Goal: Obtain resource: Download file/media

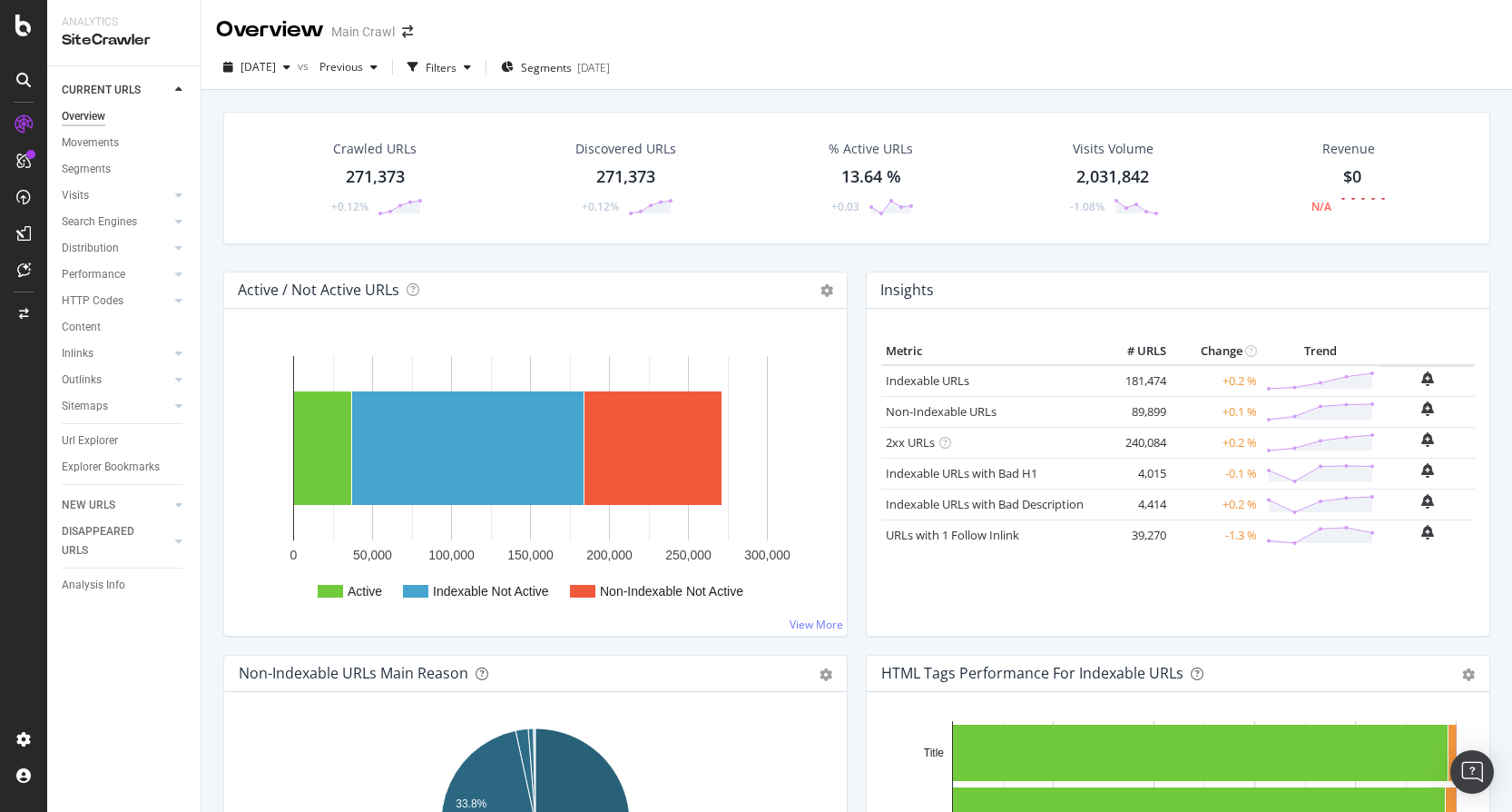
click at [372, 156] on div "Crawled URLs" at bounding box center [374, 149] width 83 height 19
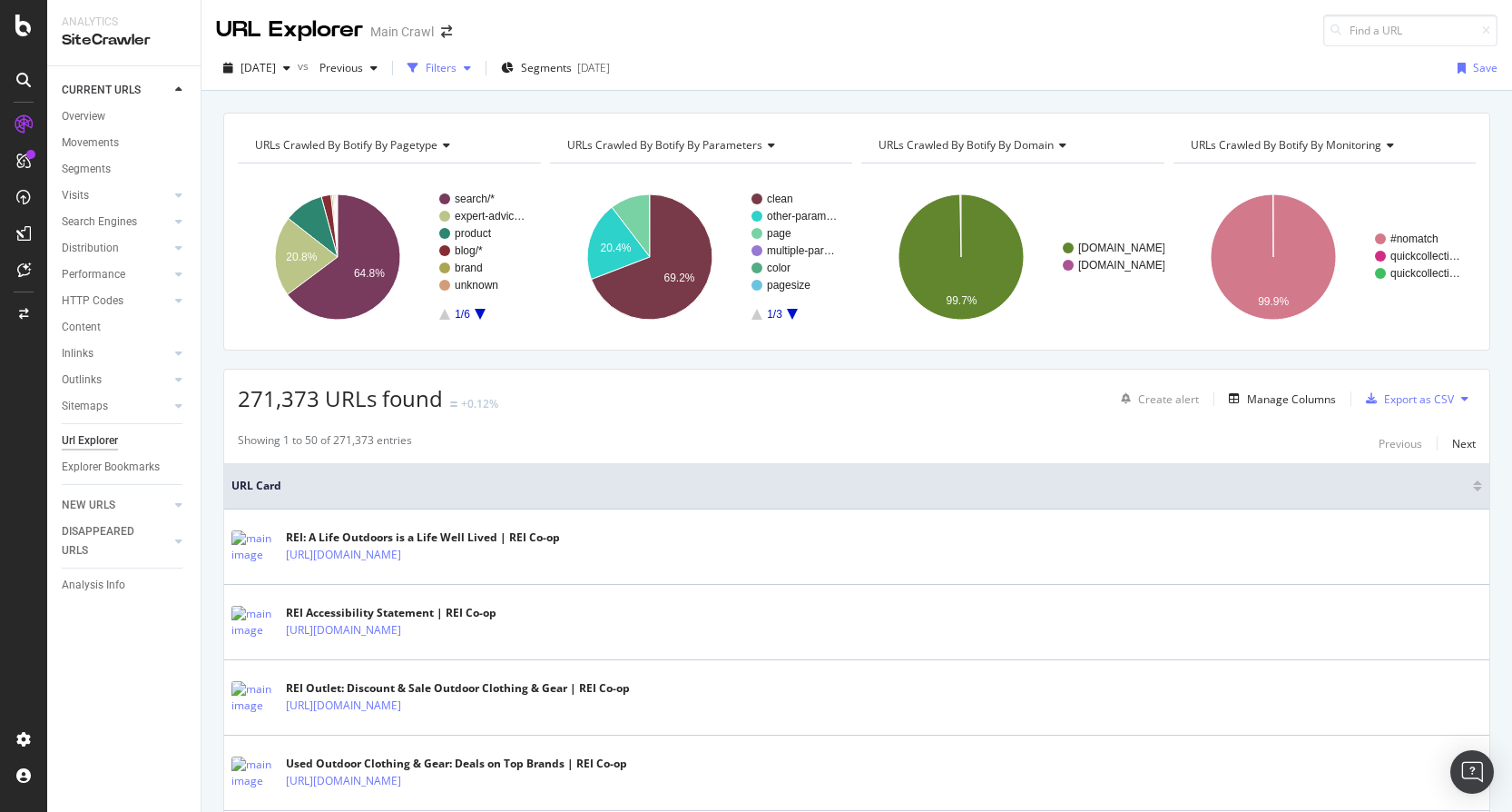
click at [457, 65] on div "Filters" at bounding box center [440, 68] width 31 height 16
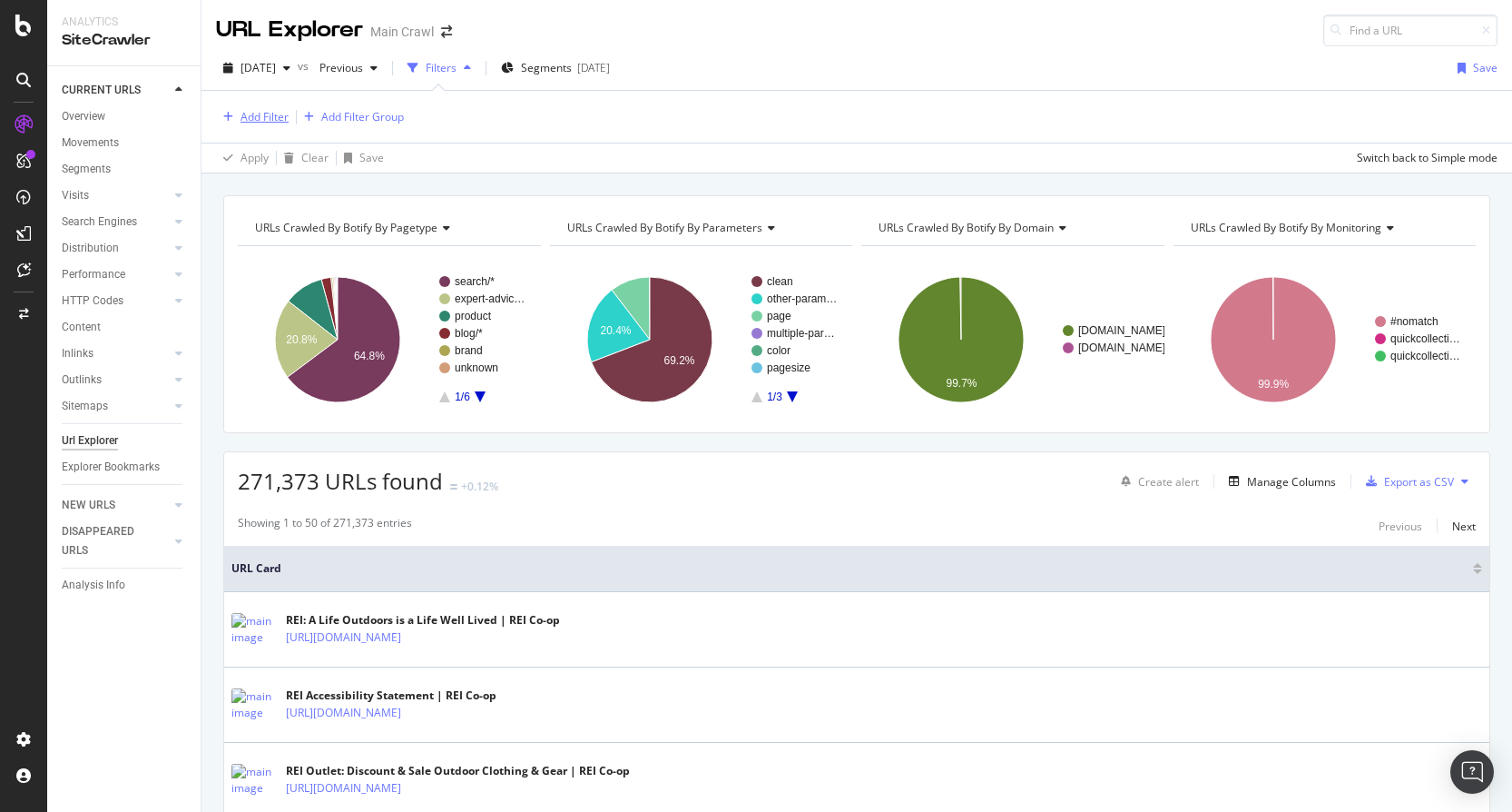
click at [266, 117] on div "Add Filter" at bounding box center [265, 117] width 48 height 16
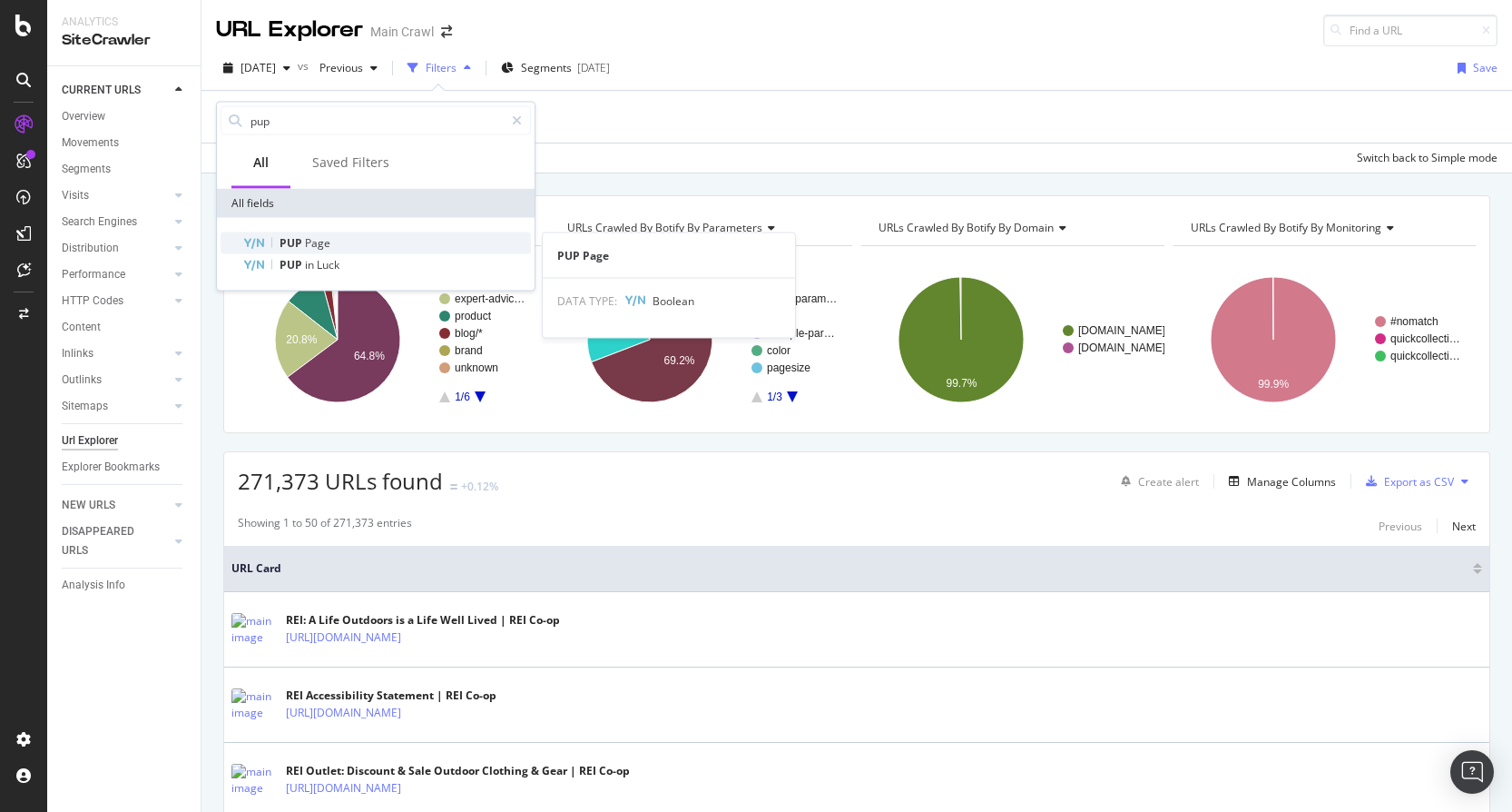
type input "pup"
click at [281, 243] on span "PUP" at bounding box center [292, 243] width 25 height 16
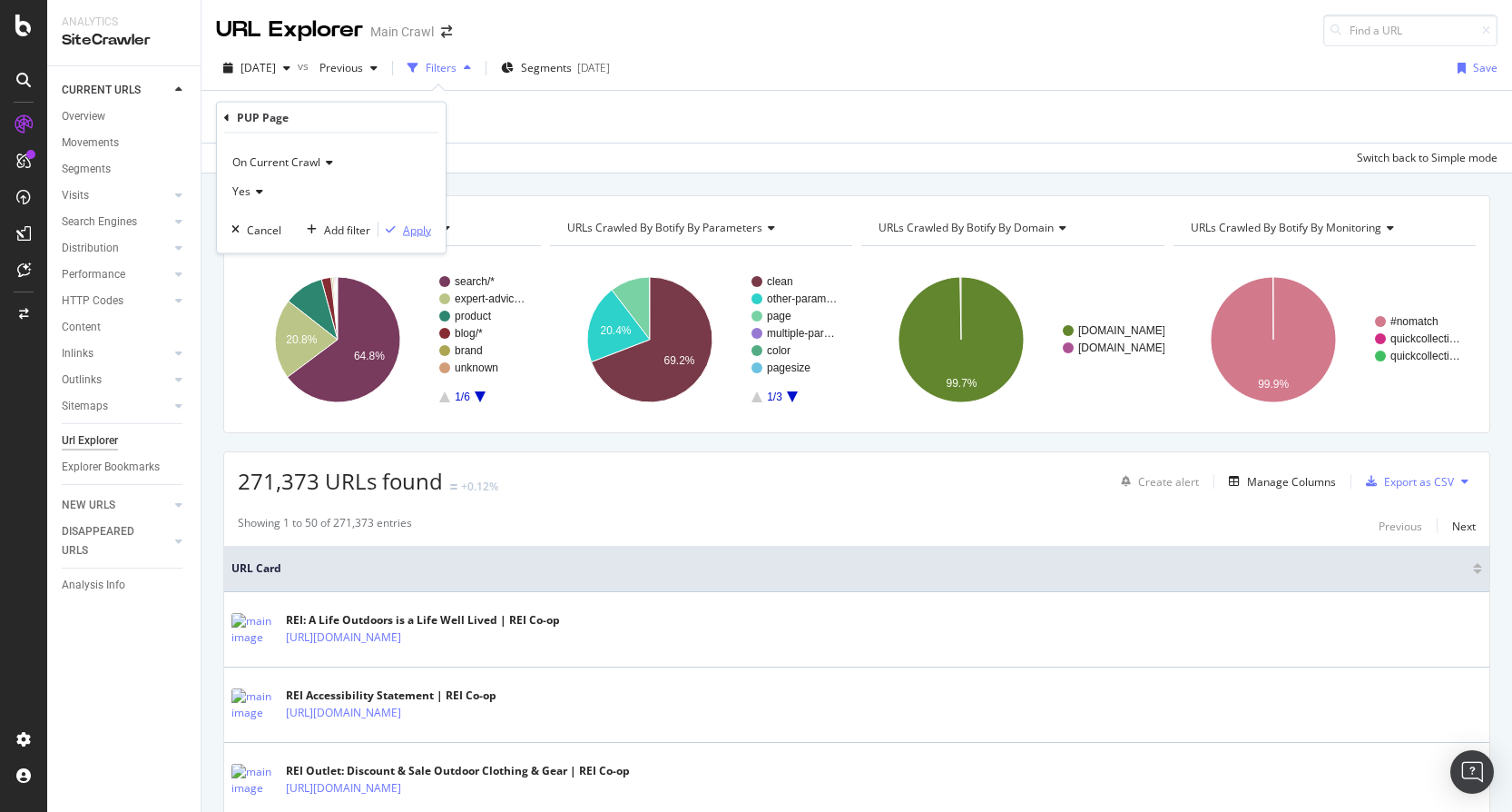
click at [411, 231] on div "Apply" at bounding box center [417, 229] width 28 height 16
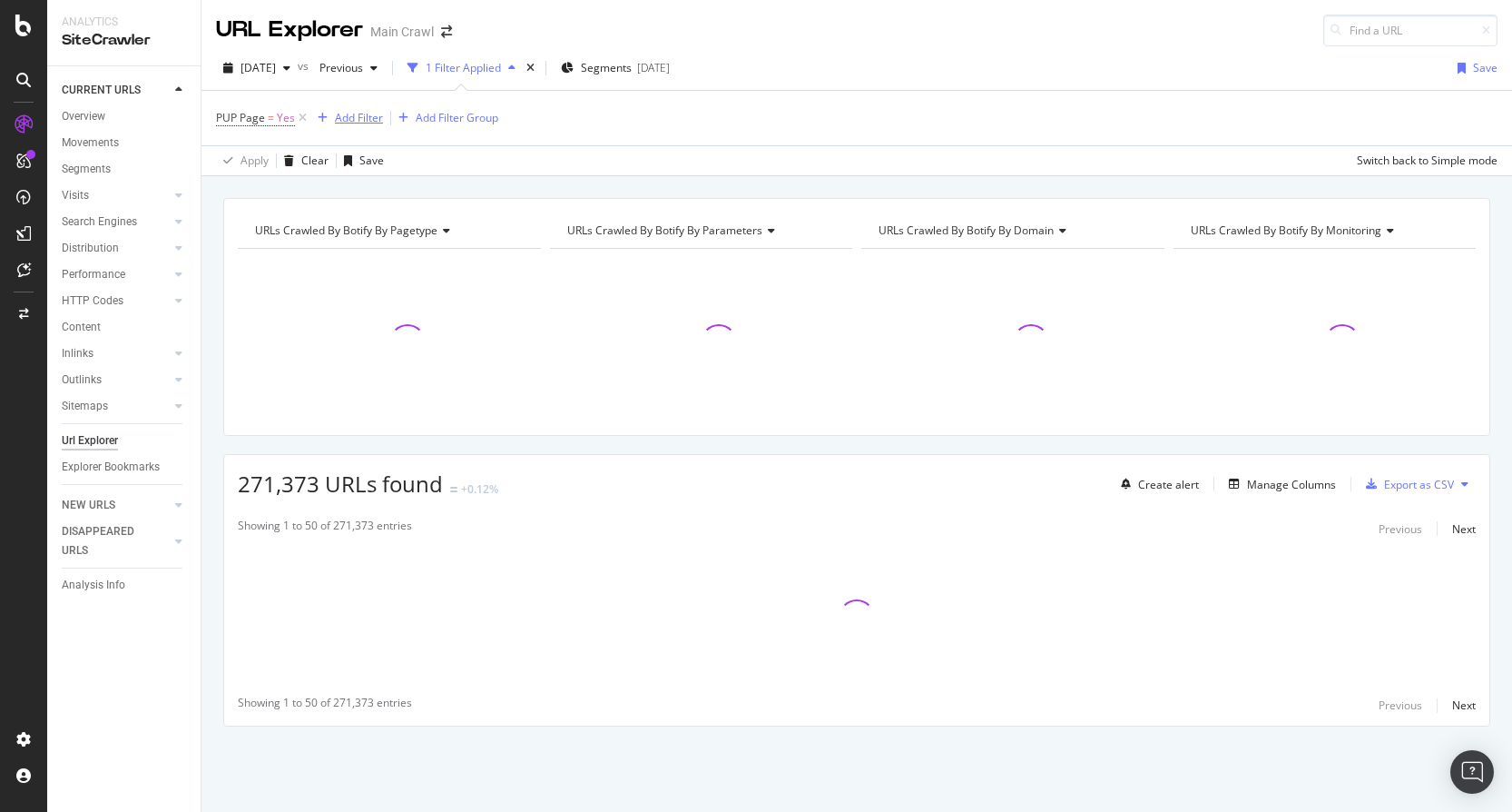
click at [360, 119] on div "Add Filter" at bounding box center [359, 118] width 48 height 16
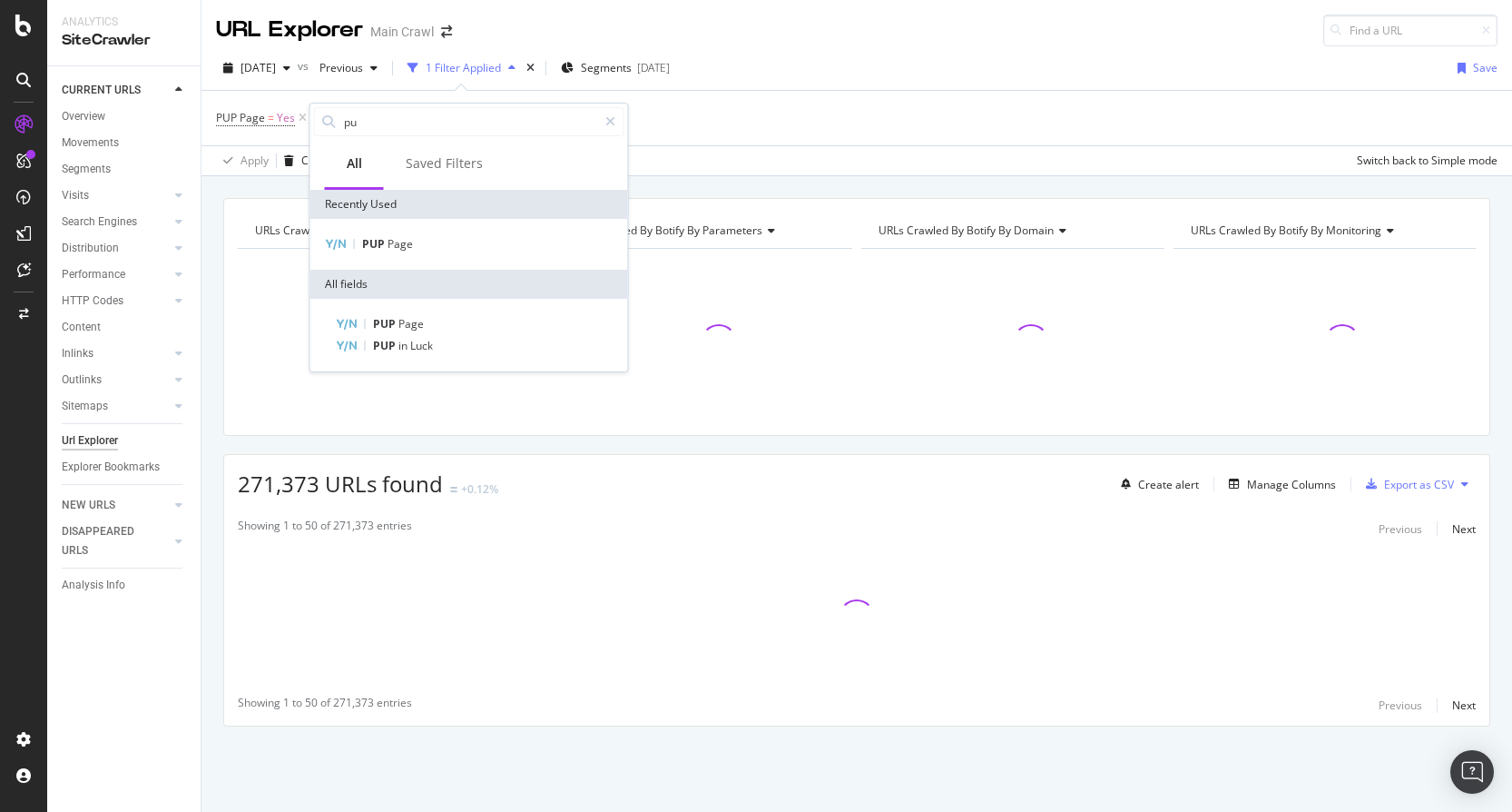
type input "pup"
click at [375, 339] on span "PUP" at bounding box center [385, 345] width 25 height 16
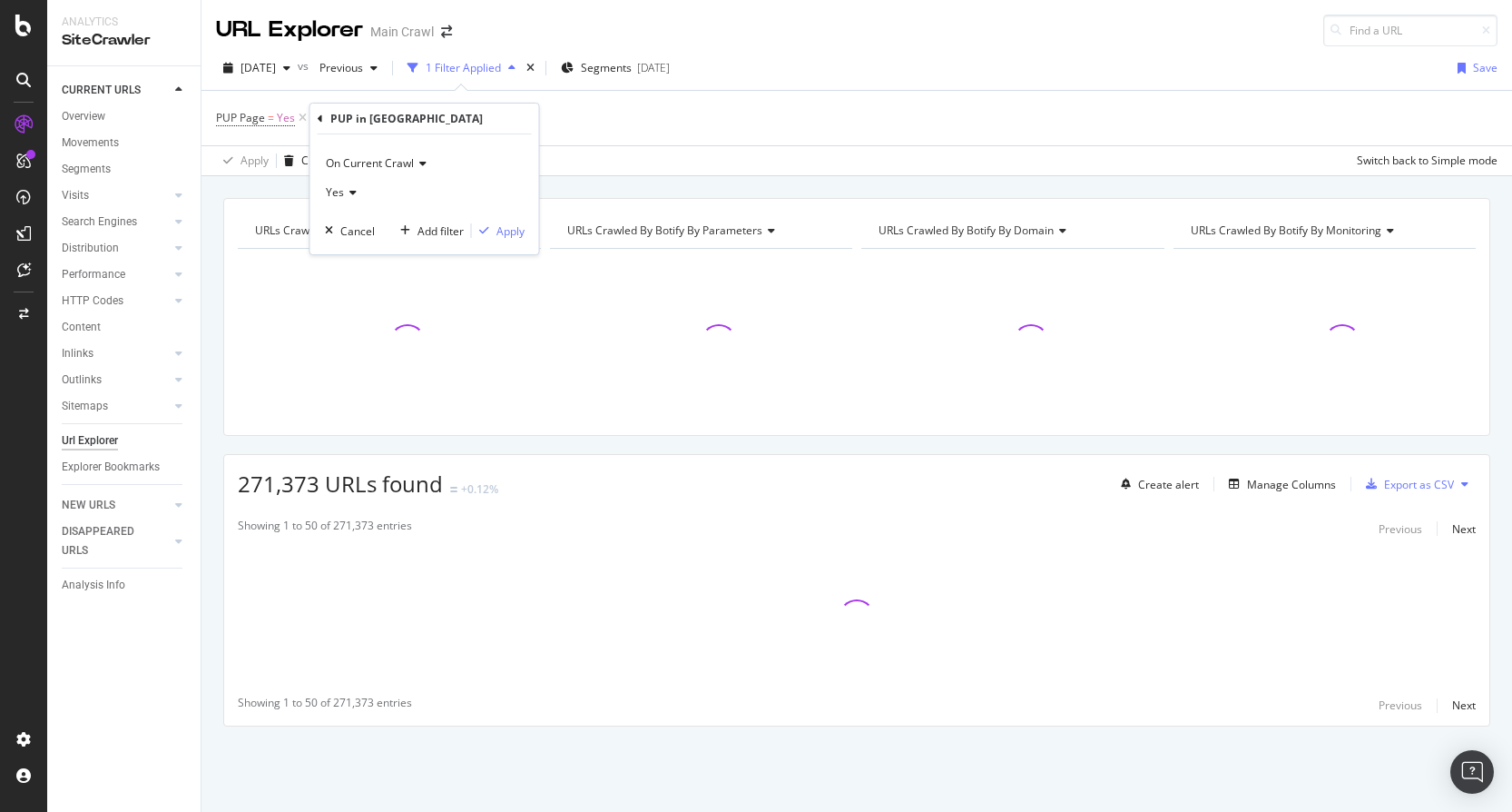
click at [337, 198] on span "Yes" at bounding box center [335, 192] width 19 height 16
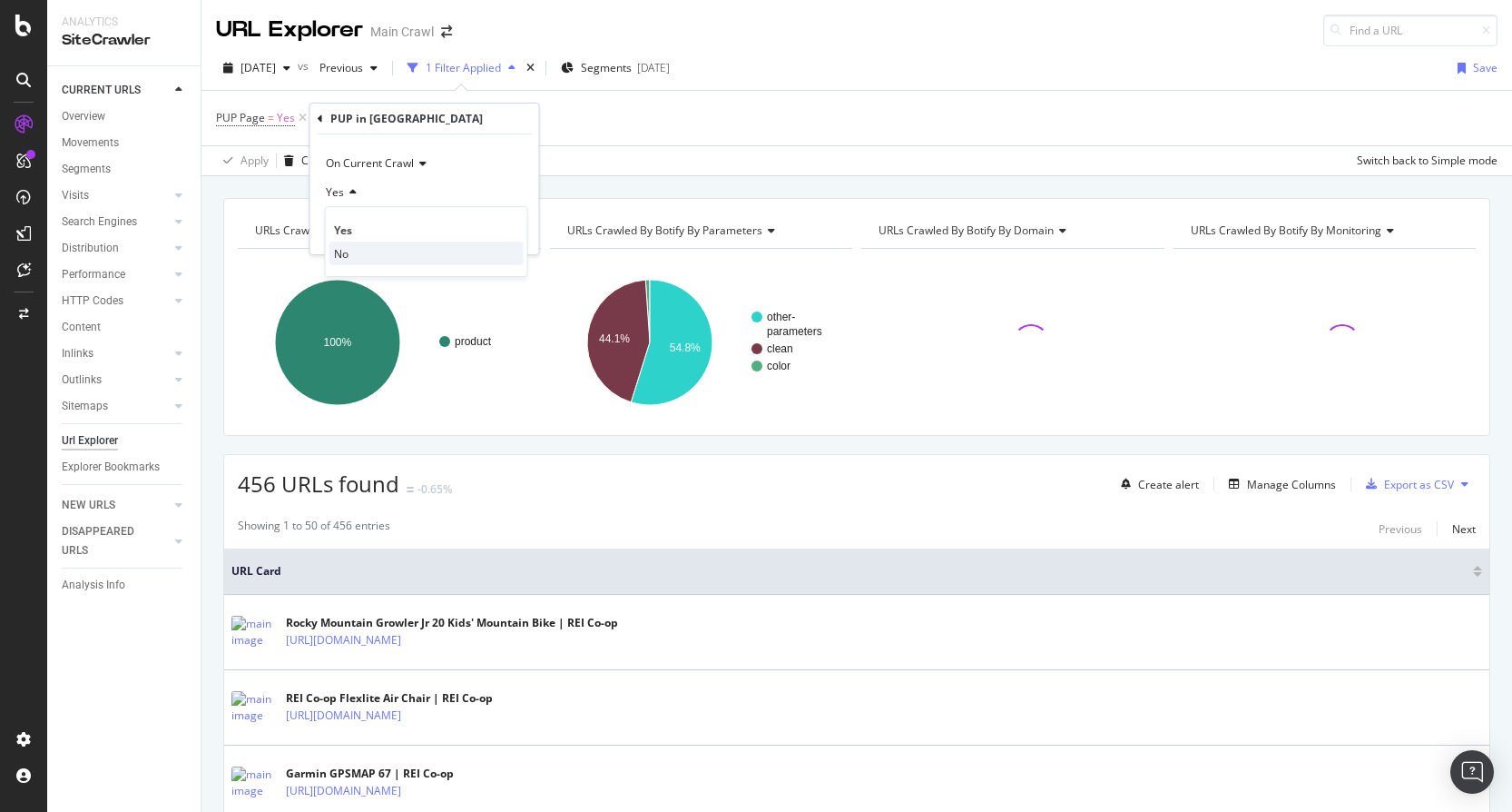
click at [346, 250] on span "No" at bounding box center [341, 253] width 15 height 16
click at [501, 223] on div "Apply" at bounding box center [510, 231] width 28 height 16
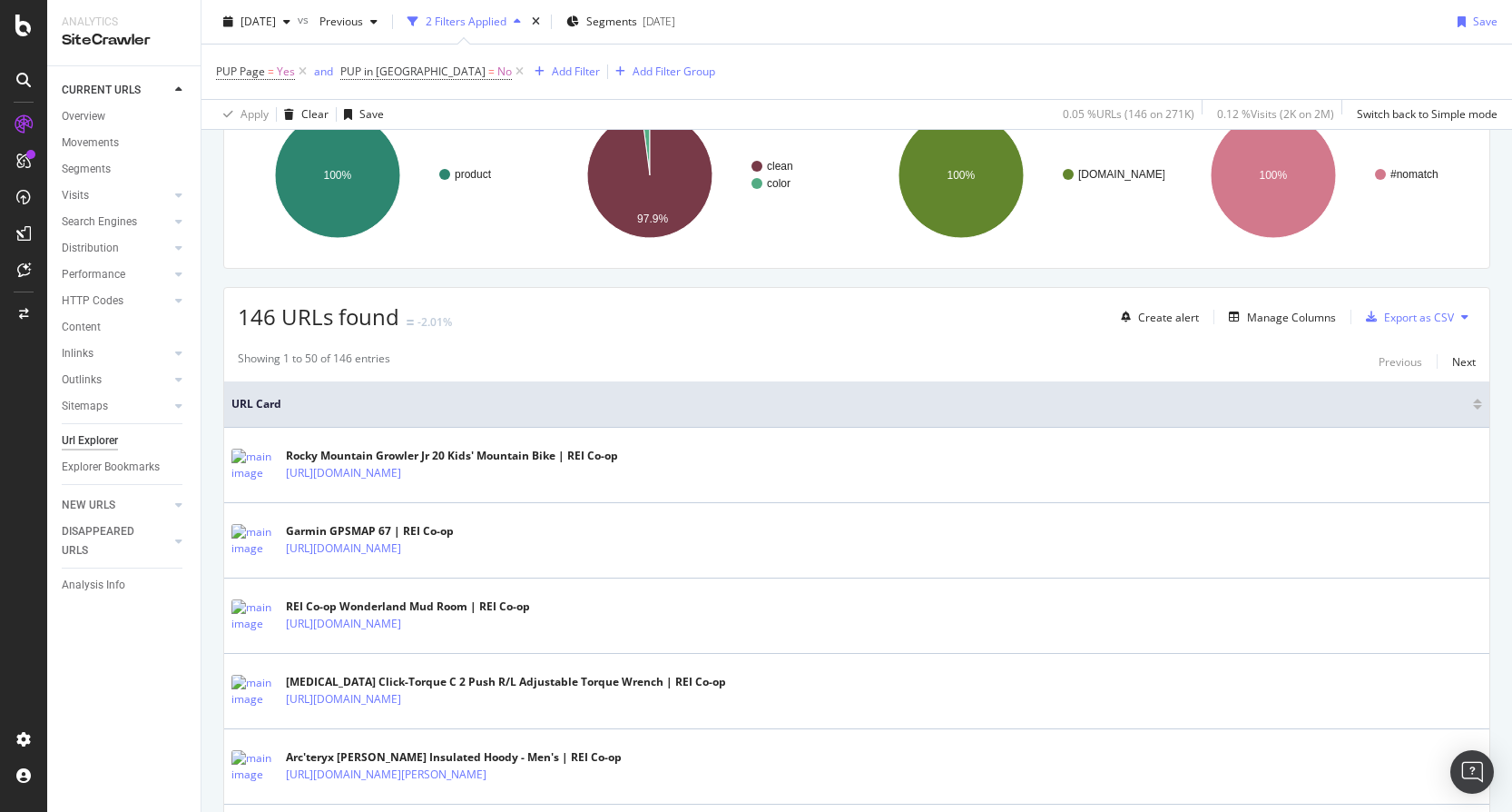
scroll to position [173, 0]
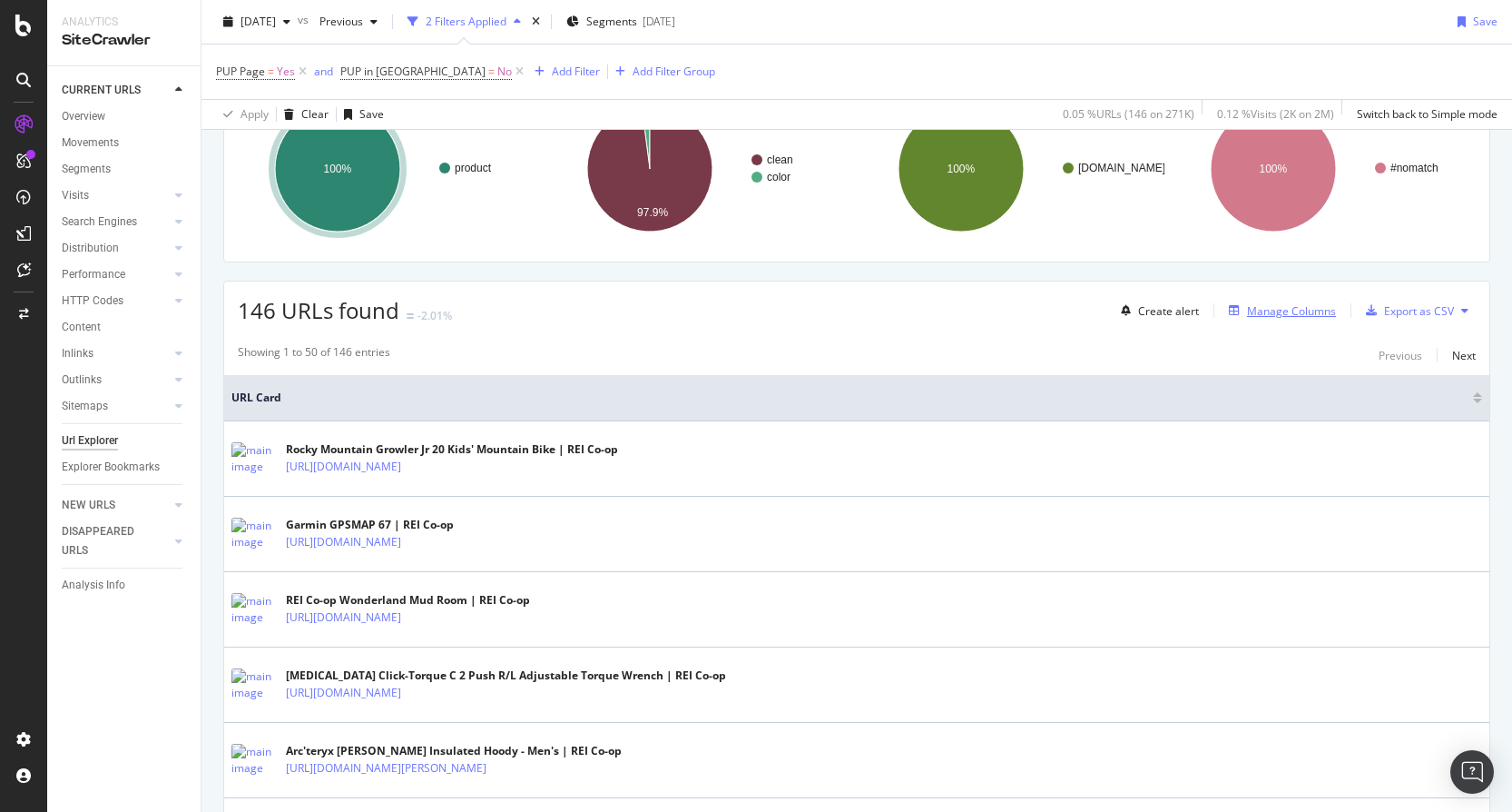
click at [1281, 311] on div "Manage Columns" at bounding box center [1292, 311] width 89 height 16
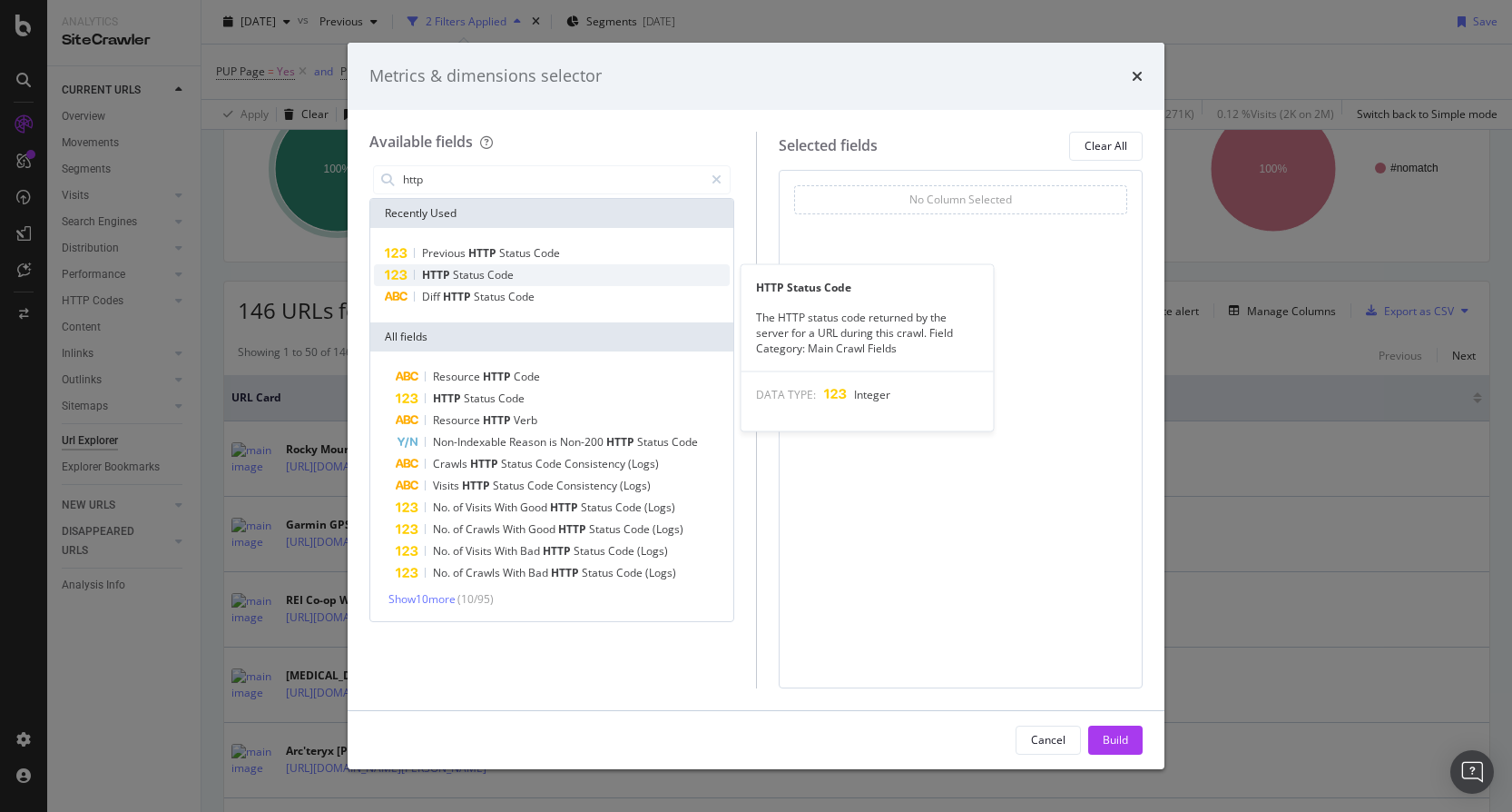
type input "http"
click at [671, 273] on div "HTTP Status Code" at bounding box center [552, 275] width 356 height 22
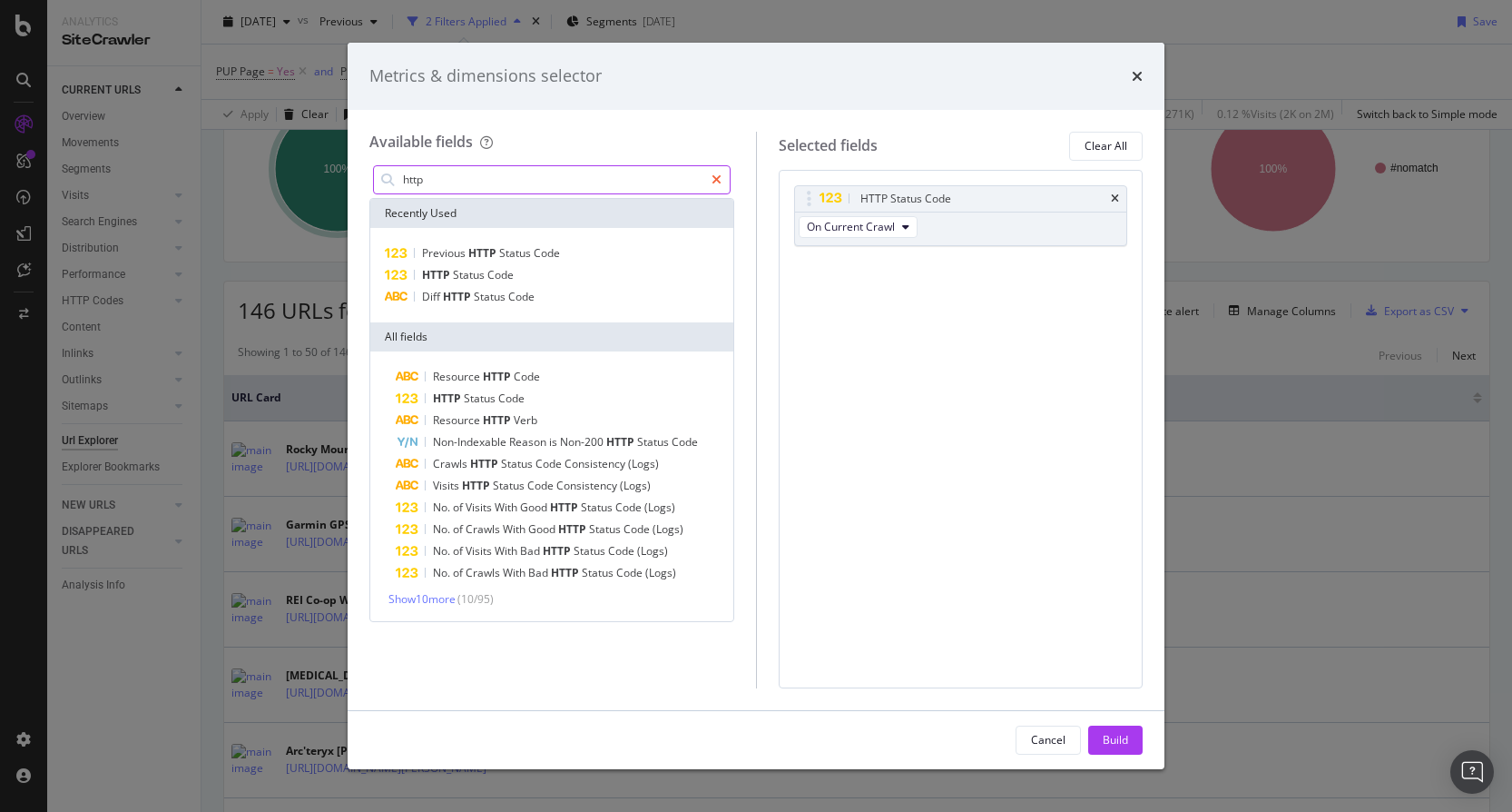
click at [712, 177] on icon "modal" at bounding box center [716, 180] width 10 height 13
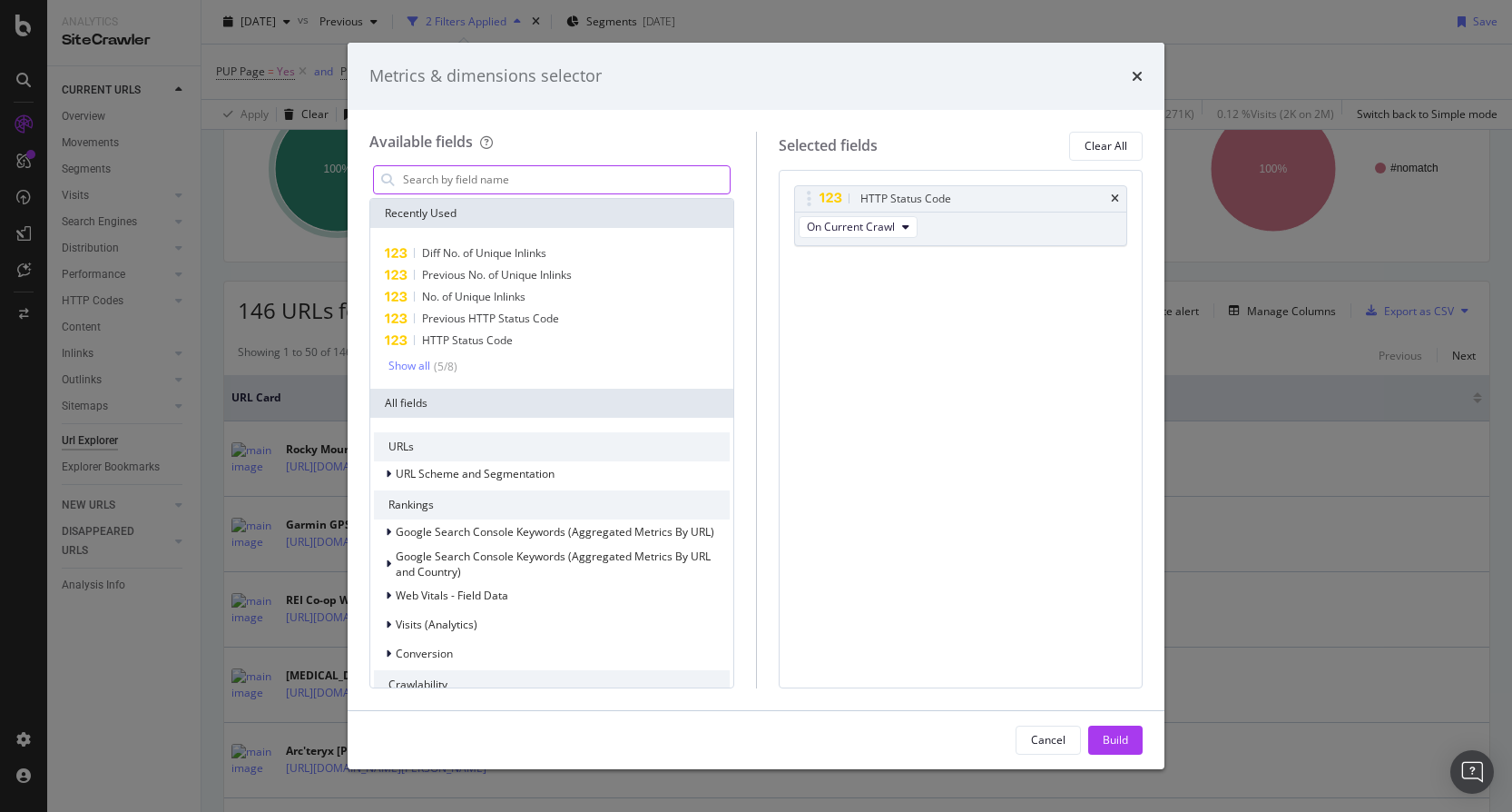
click at [601, 177] on input "modal" at bounding box center [565, 179] width 329 height 27
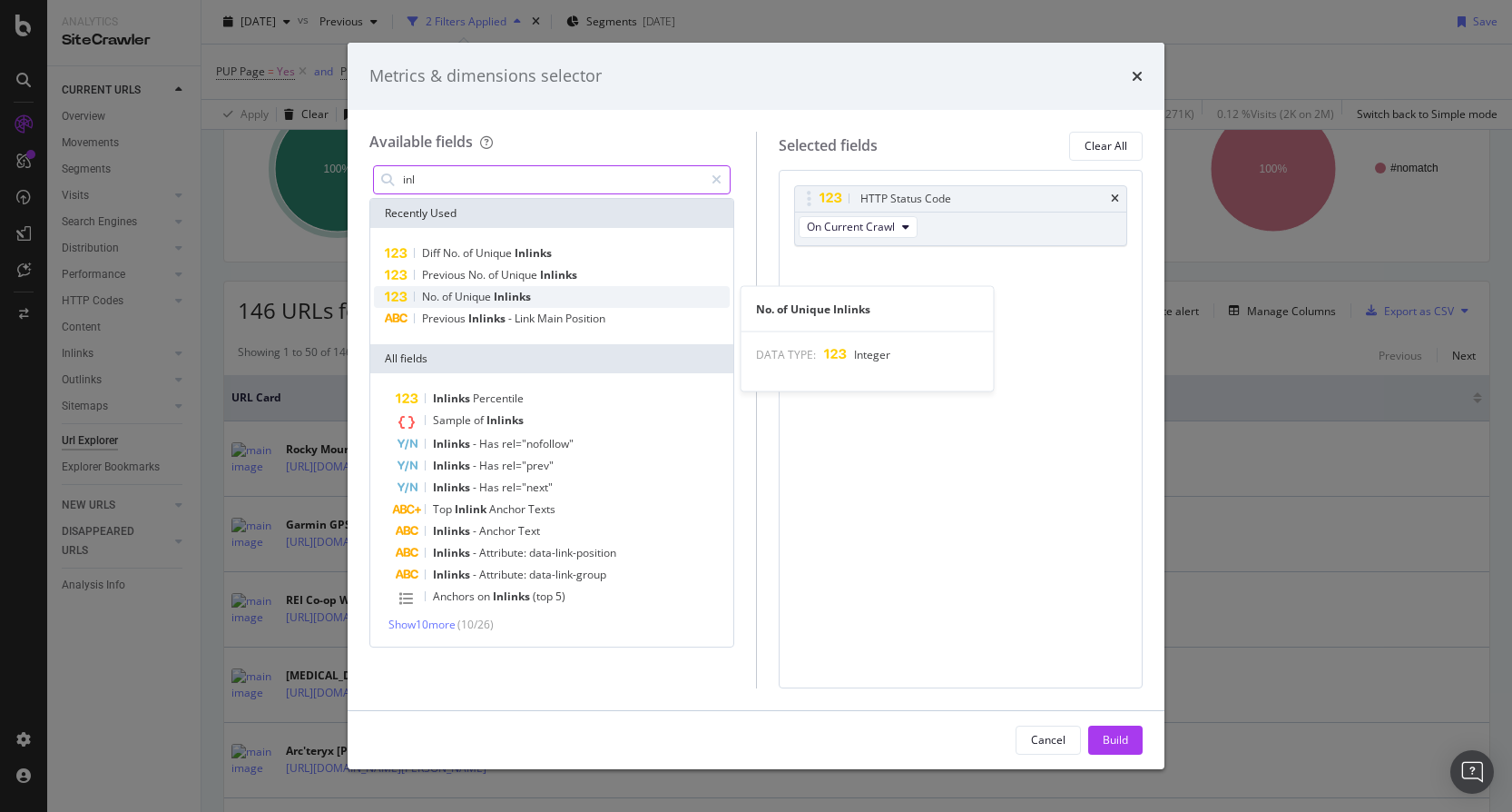
type input "inl"
click at [561, 298] on div "No. of Unique Inlinks" at bounding box center [552, 298] width 356 height 22
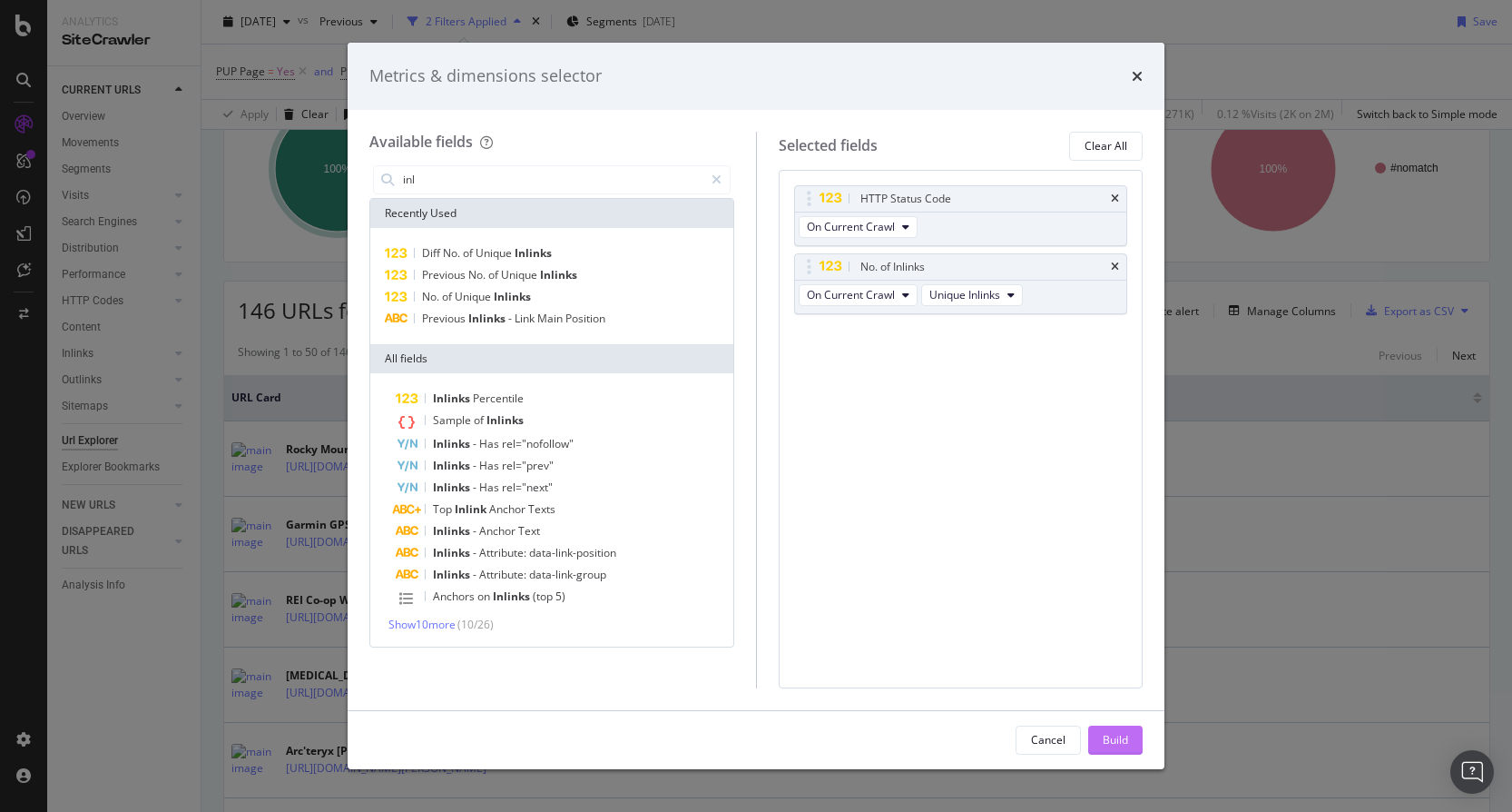
click at [1105, 730] on div "Build" at bounding box center [1115, 740] width 25 height 27
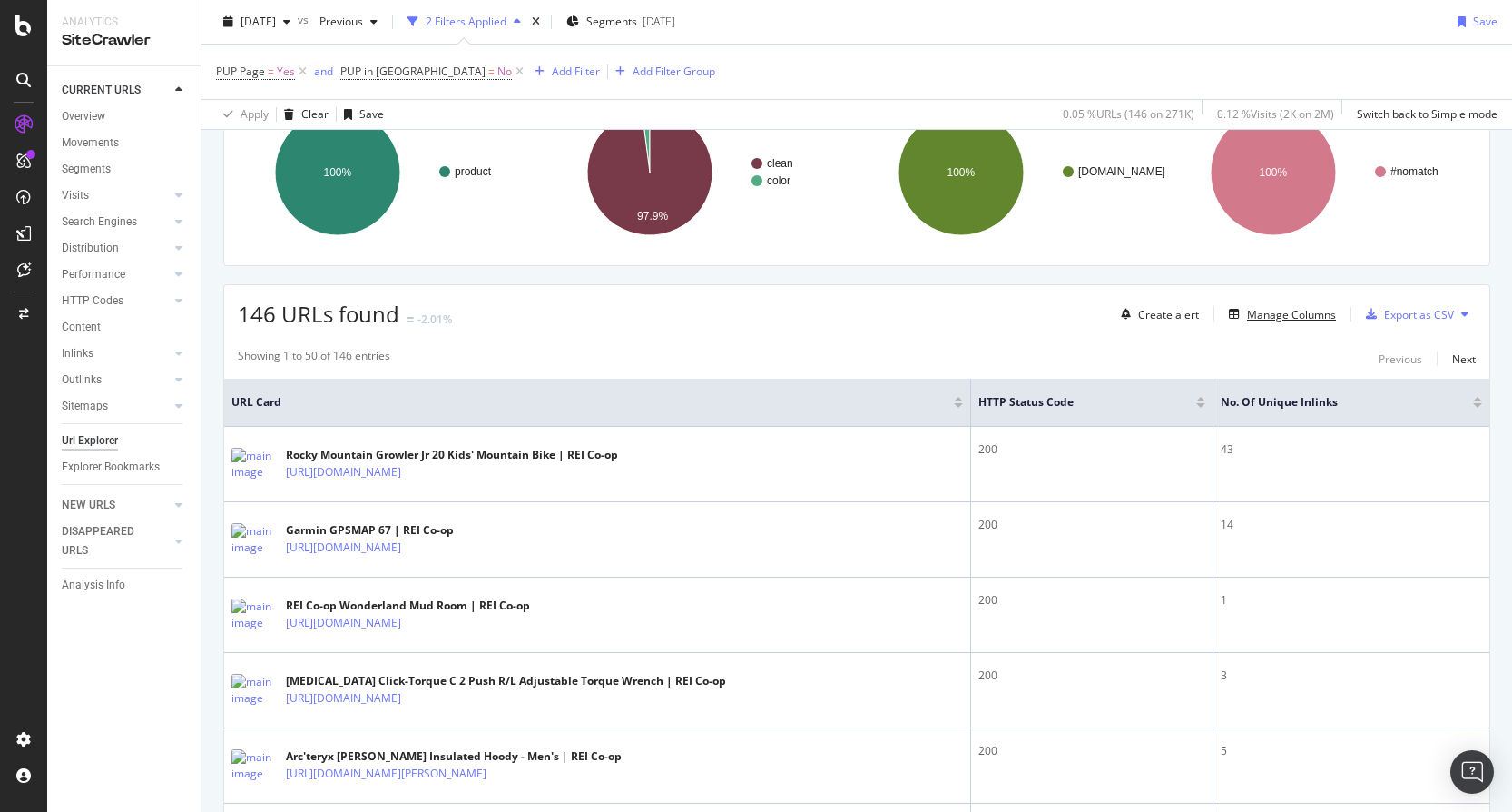
scroll to position [190, 0]
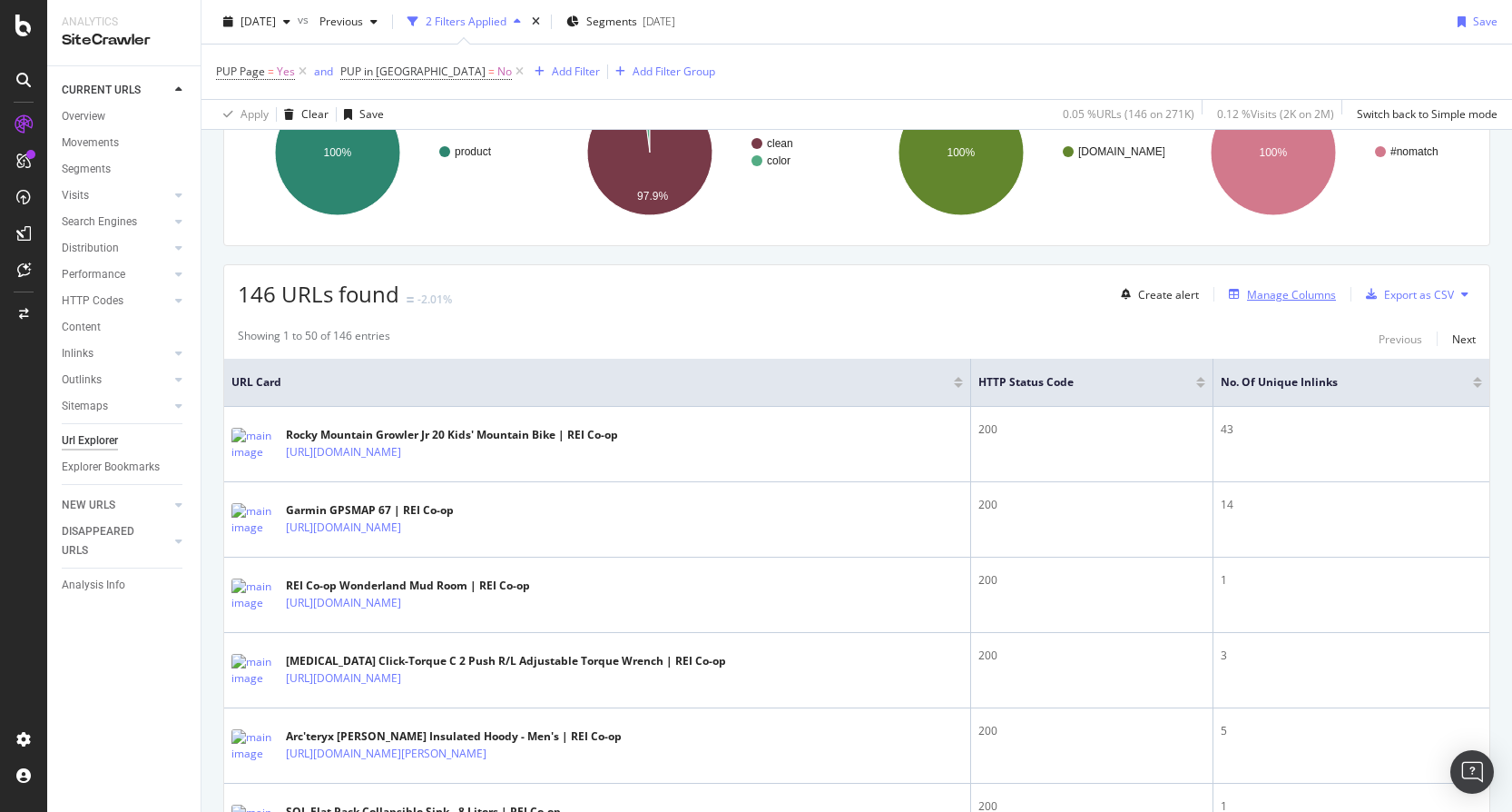
click at [1294, 293] on div "Manage Columns" at bounding box center [1292, 295] width 89 height 16
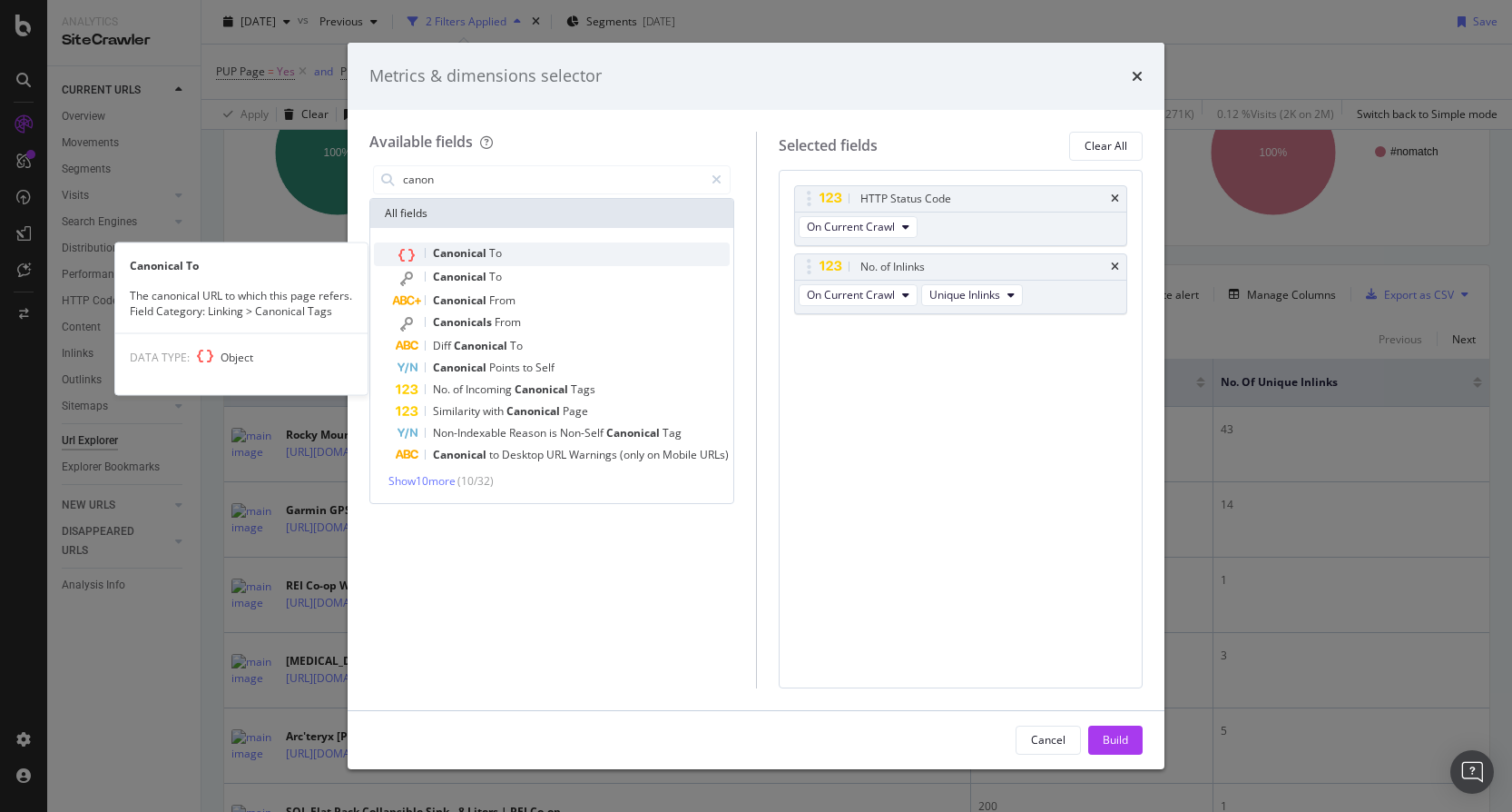
type input "canon"
click at [611, 256] on div "Canonical To" at bounding box center [562, 254] width 334 height 23
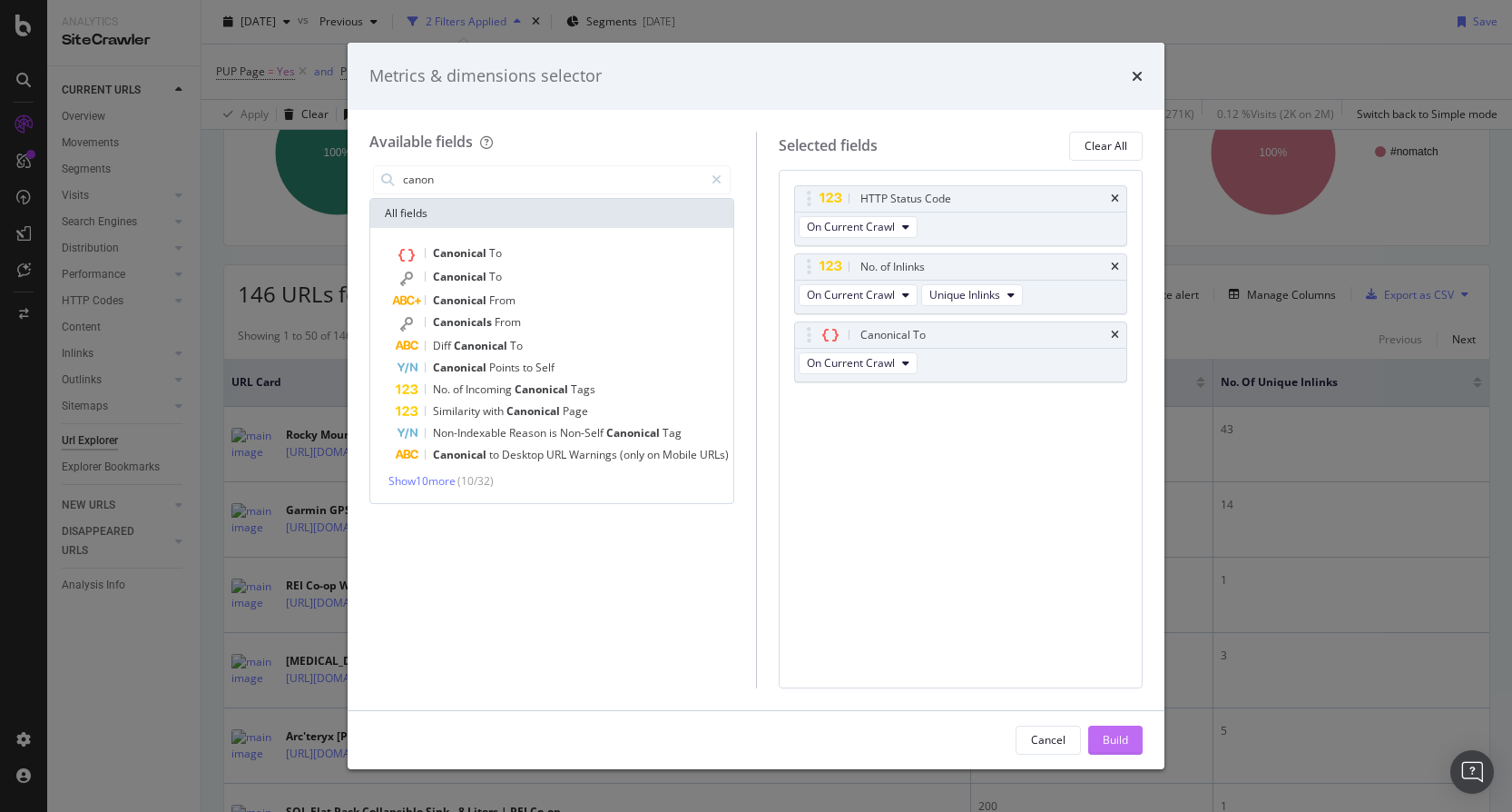
click at [1115, 742] on div "Build" at bounding box center [1115, 739] width 25 height 16
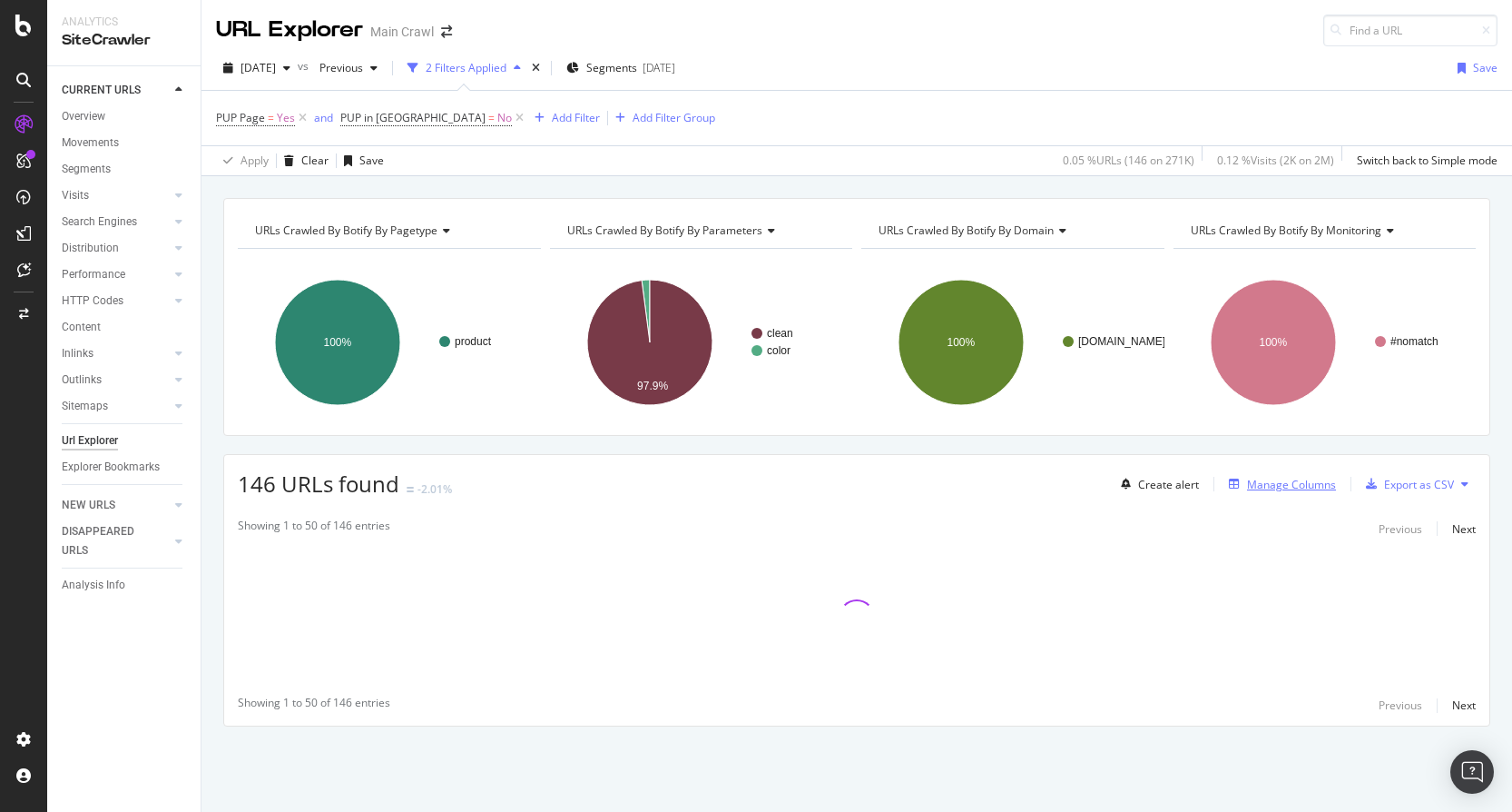
click at [1293, 480] on div "Manage Columns" at bounding box center [1292, 484] width 89 height 16
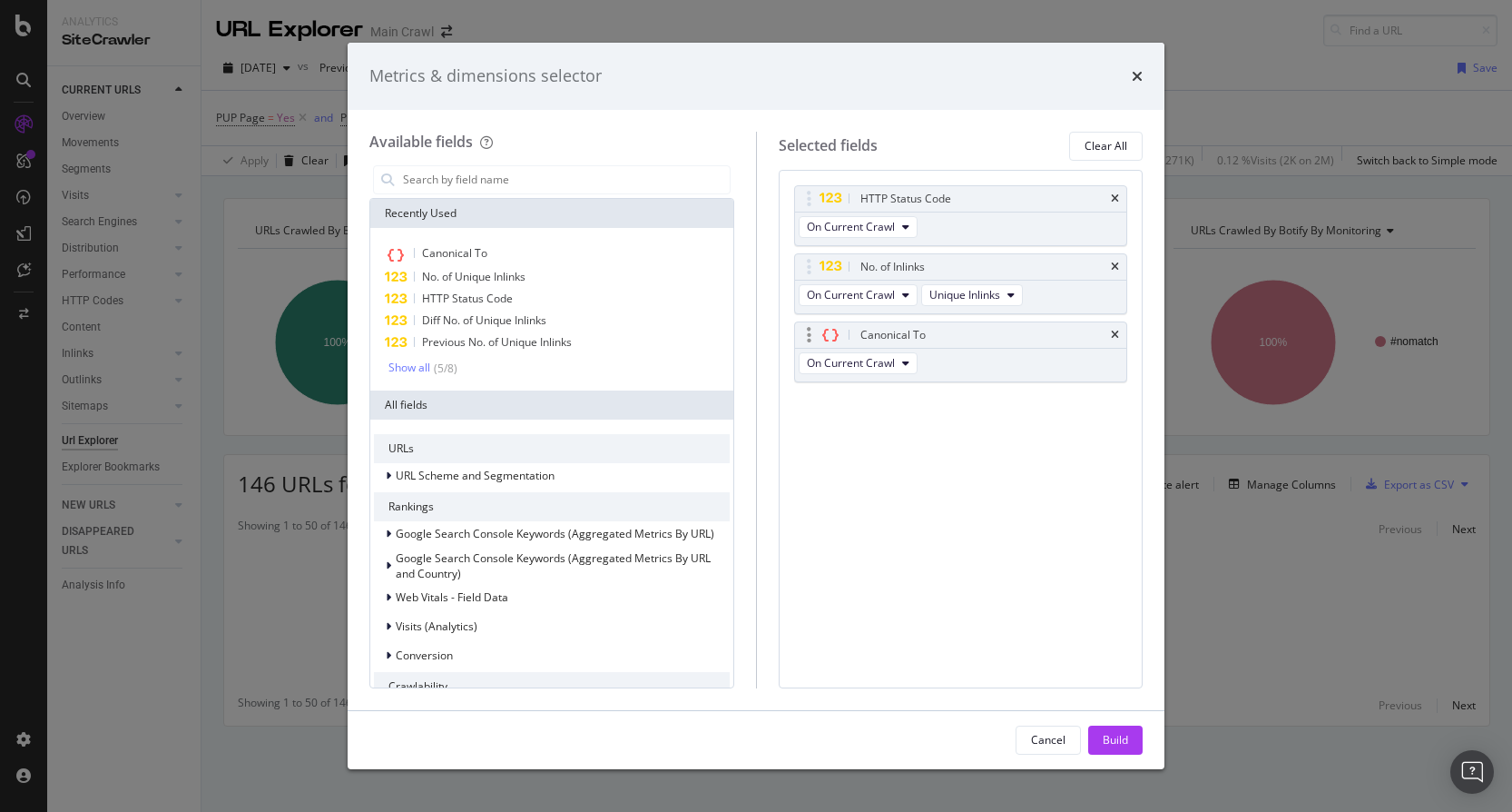
click at [1120, 336] on div "Canonical To" at bounding box center [961, 335] width 332 height 25
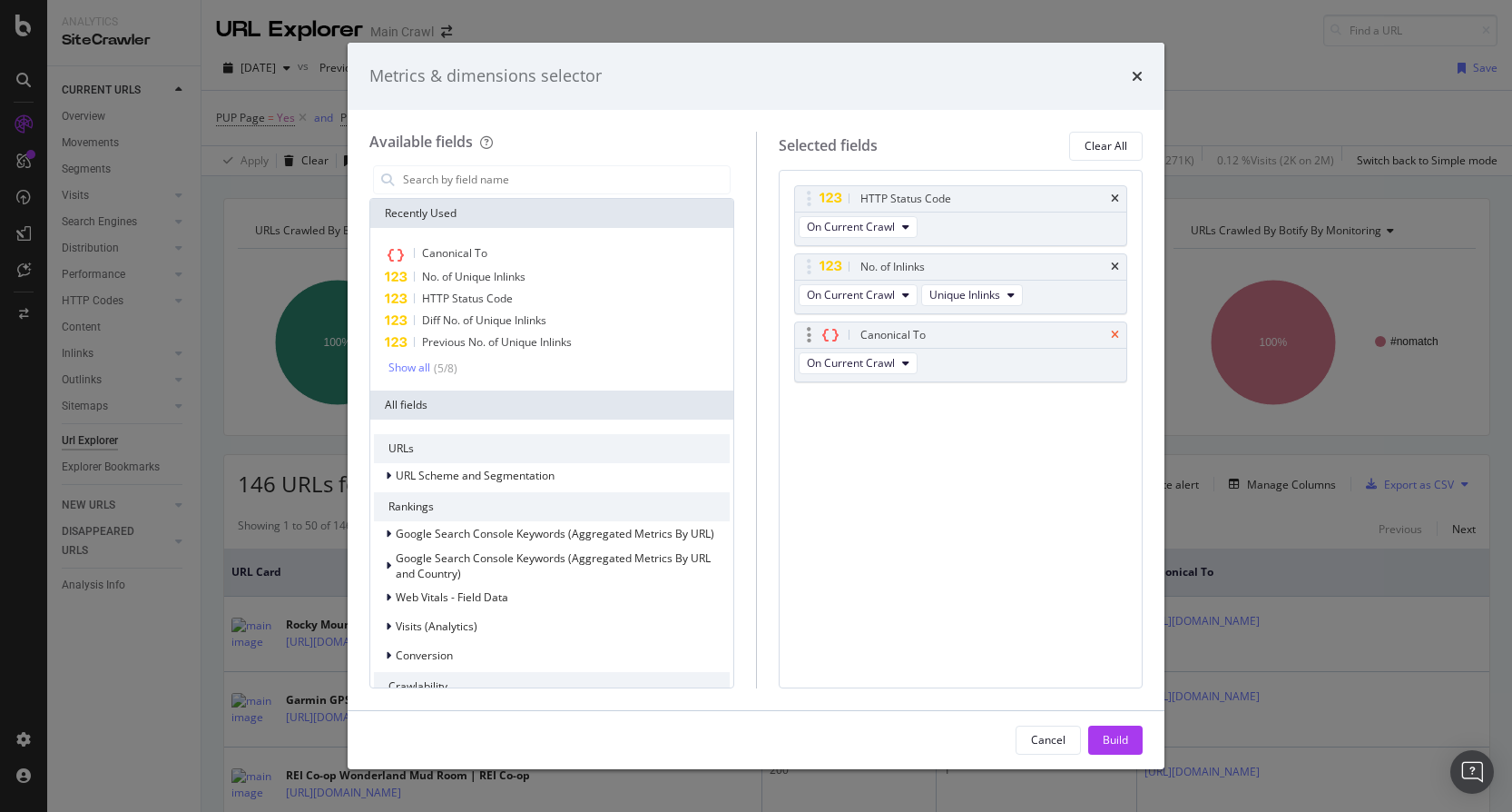
click at [1114, 333] on icon "times" at bounding box center [1115, 336] width 8 height 11
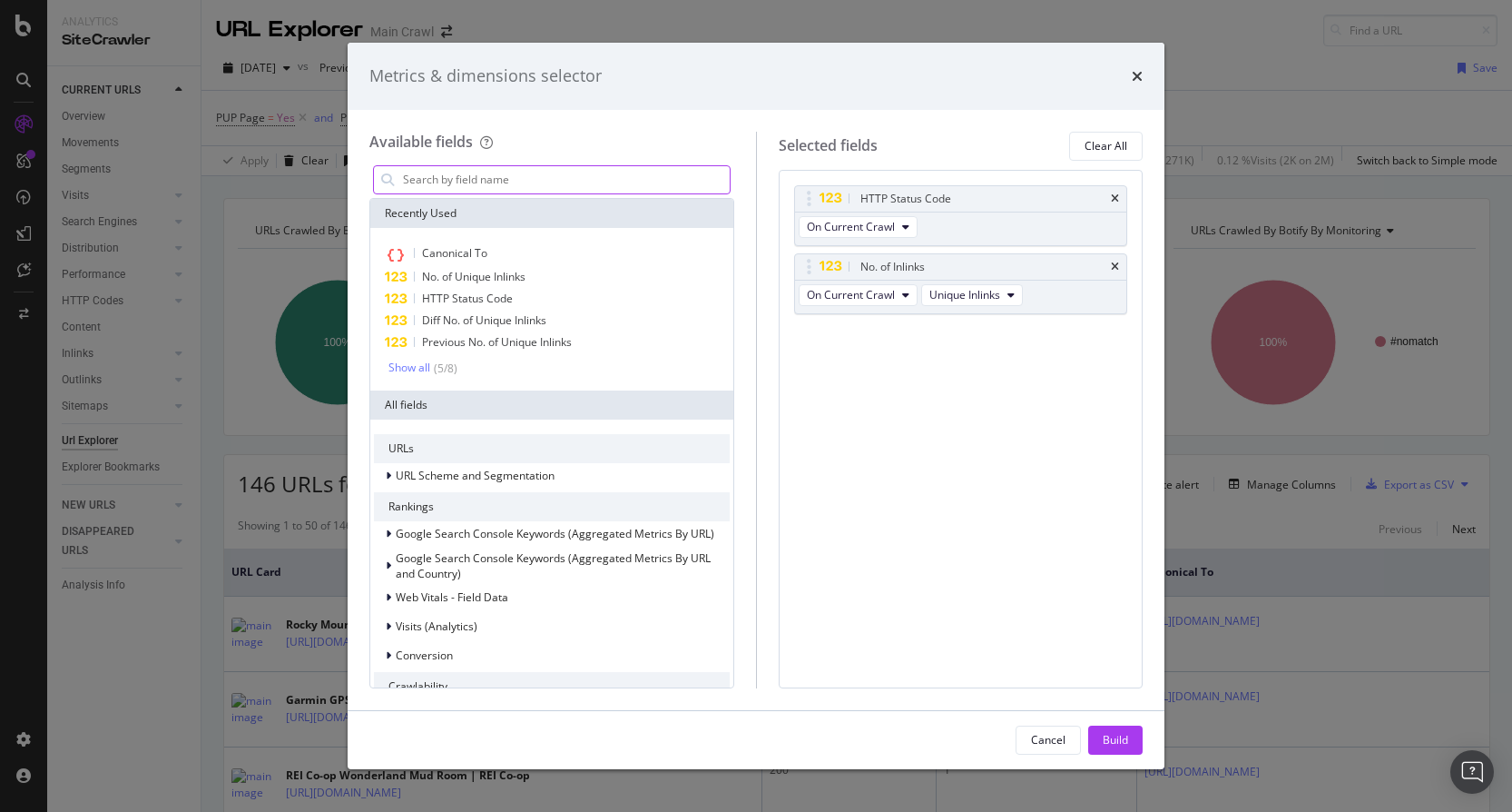
click at [653, 191] on input "modal" at bounding box center [565, 179] width 329 height 27
type input "a"
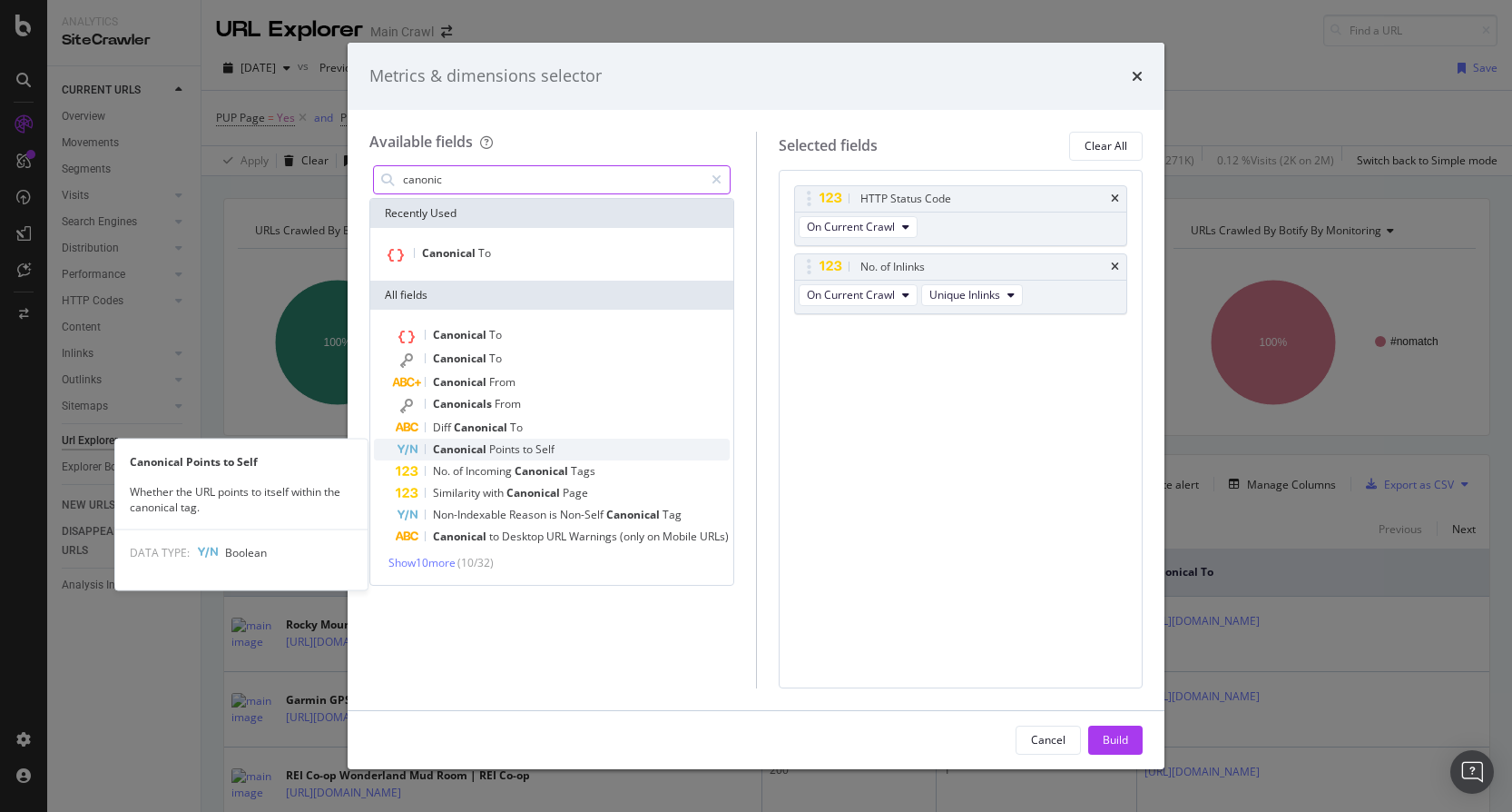
type input "canonic"
click at [535, 452] on span "to" at bounding box center [529, 449] width 13 height 16
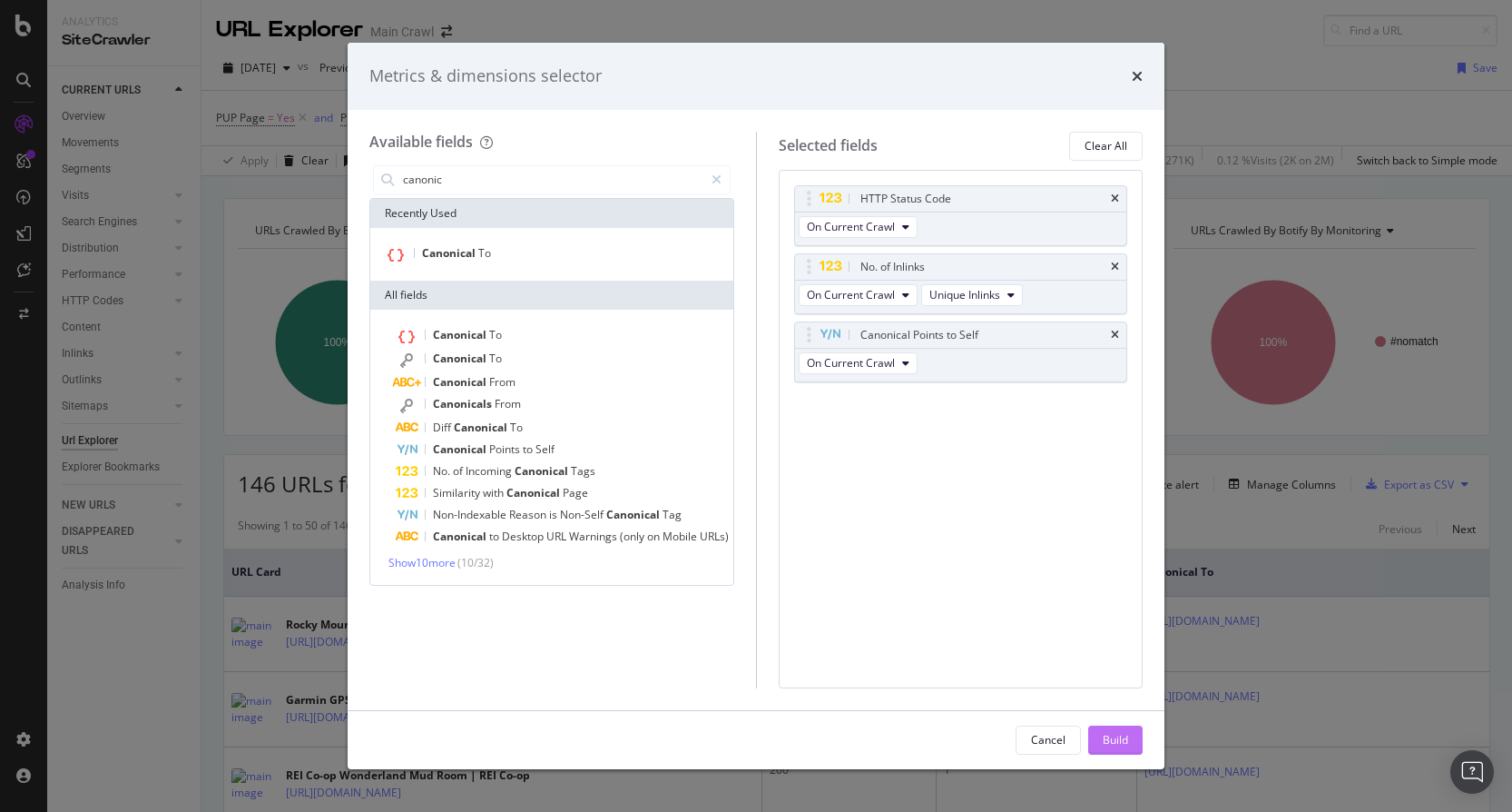
click at [1109, 734] on div "Build" at bounding box center [1115, 739] width 25 height 16
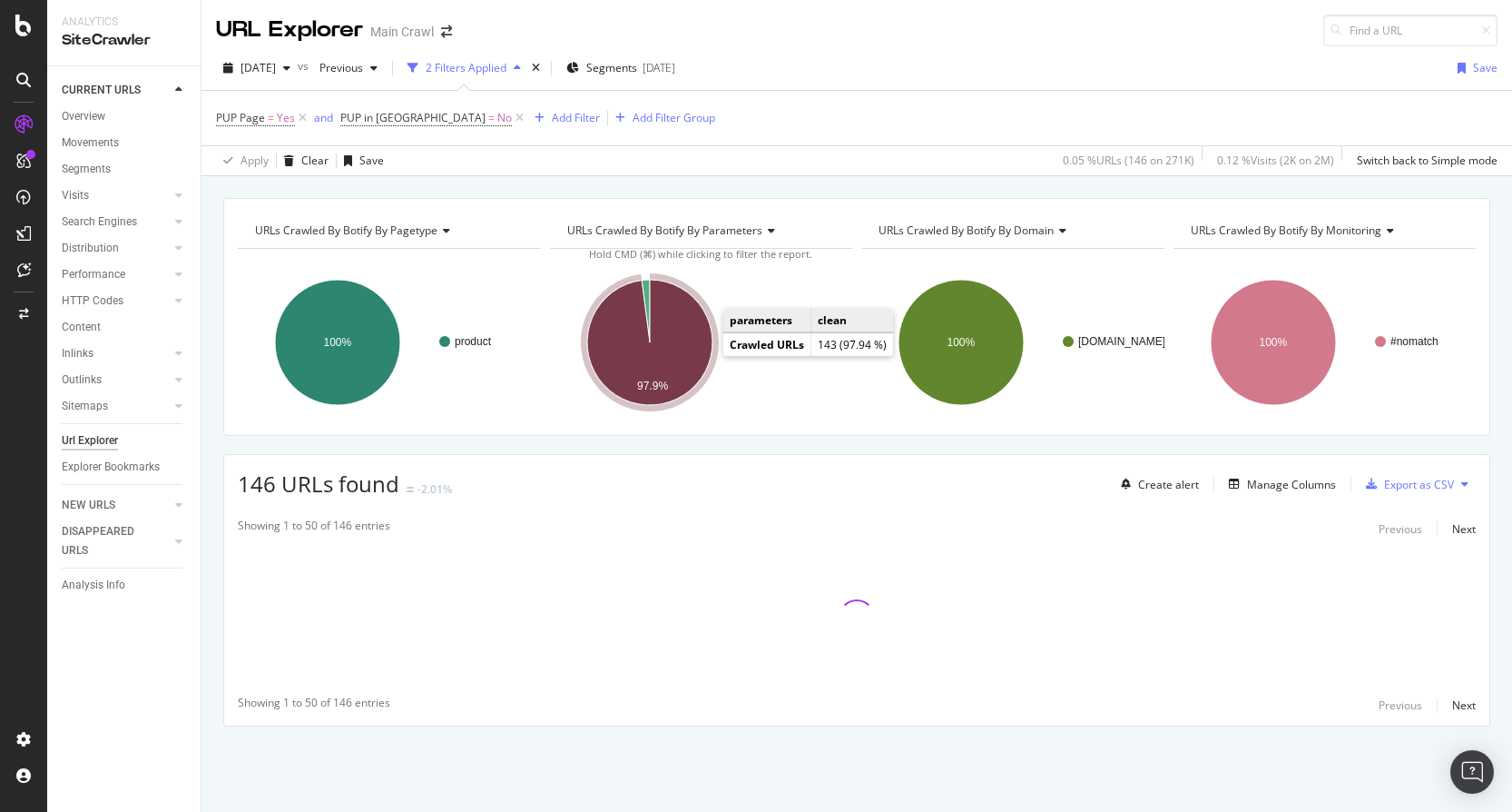
click at [698, 350] on icon "A chart." at bounding box center [649, 342] width 125 height 125
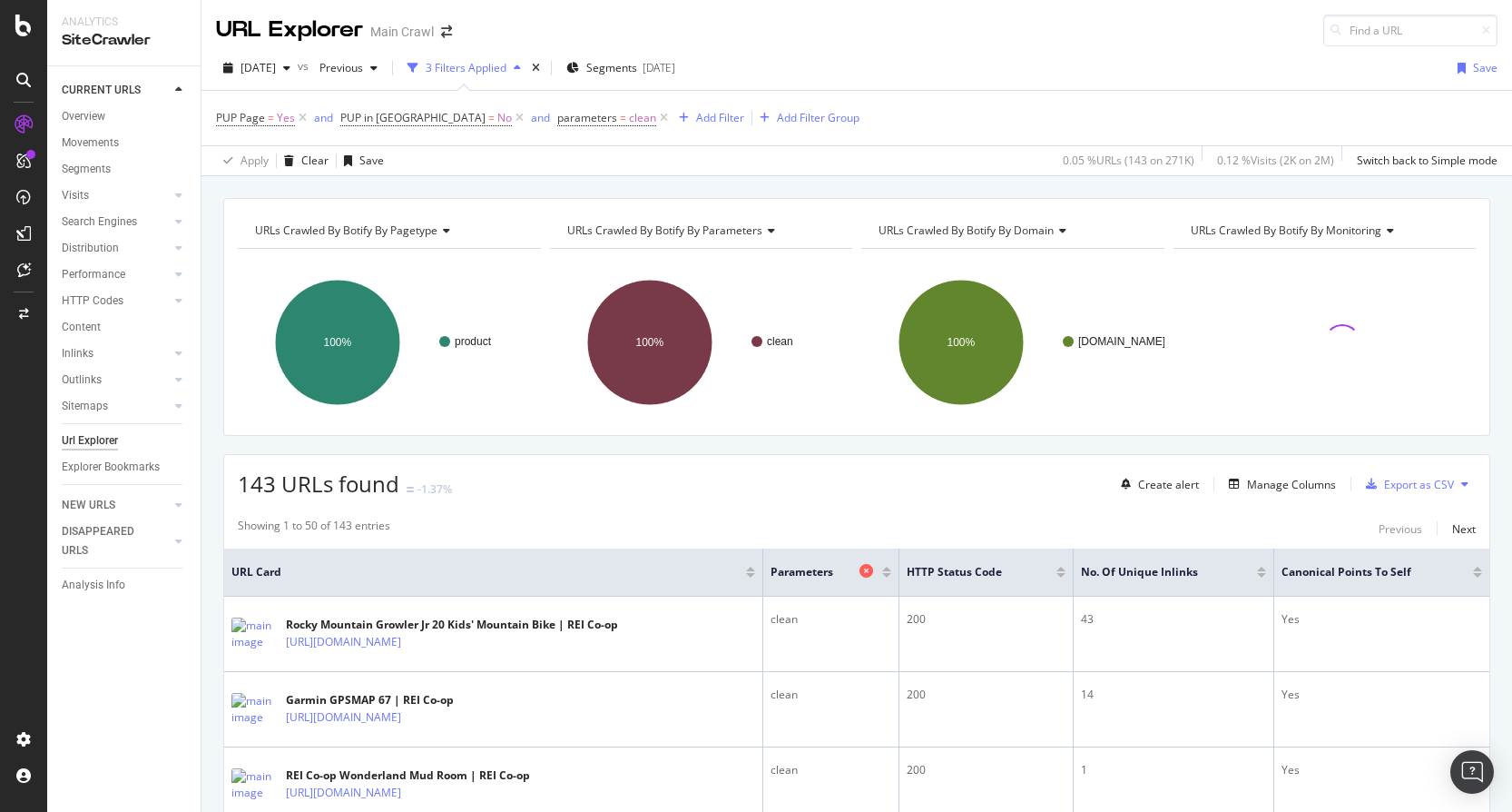
click at [868, 567] on icon at bounding box center [866, 570] width 14 height 14
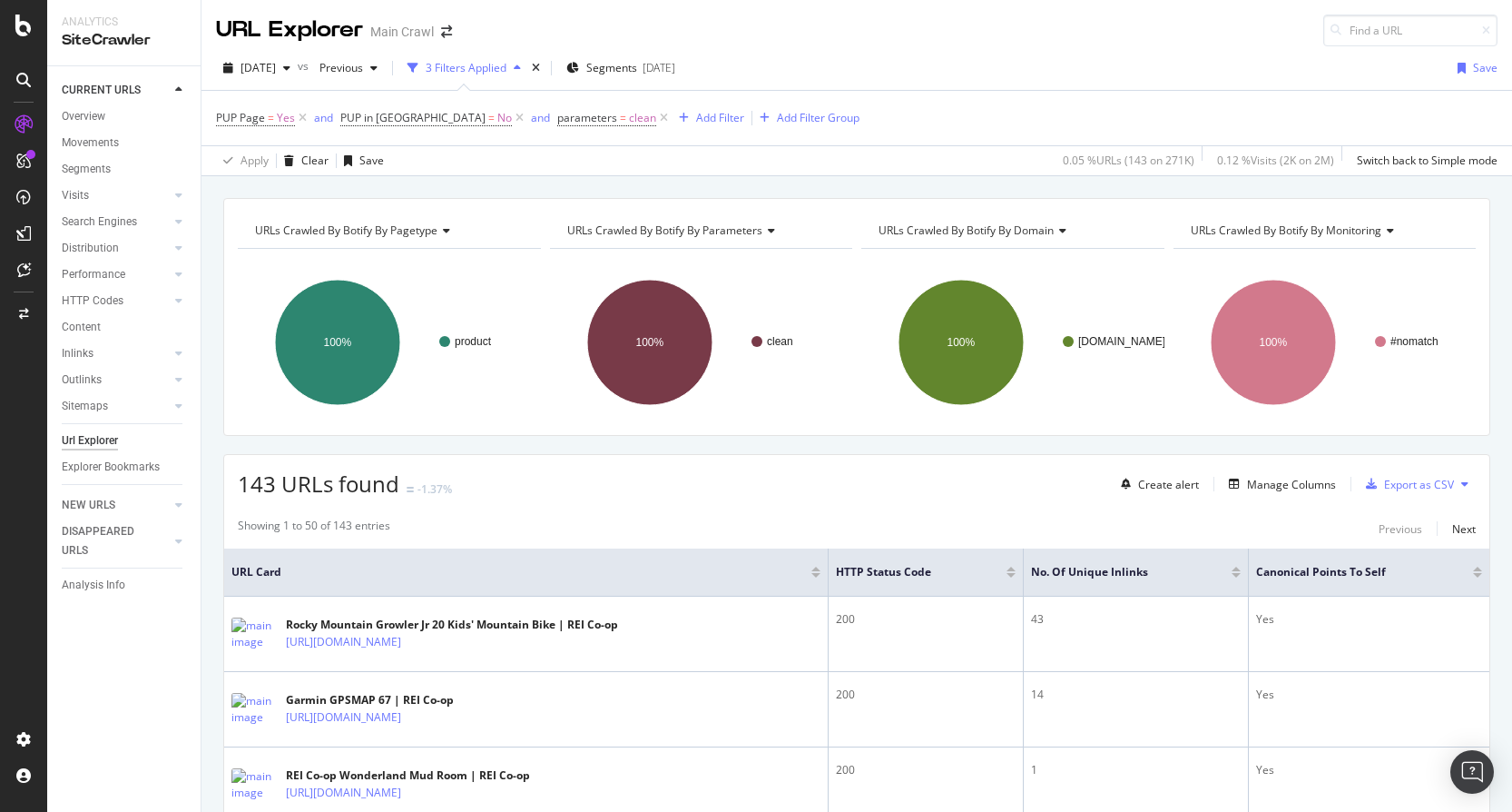
click at [830, 479] on div "143 URLs found -1.37% Create alert Manage Columns Export as CSV" at bounding box center [856, 477] width 1265 height 44
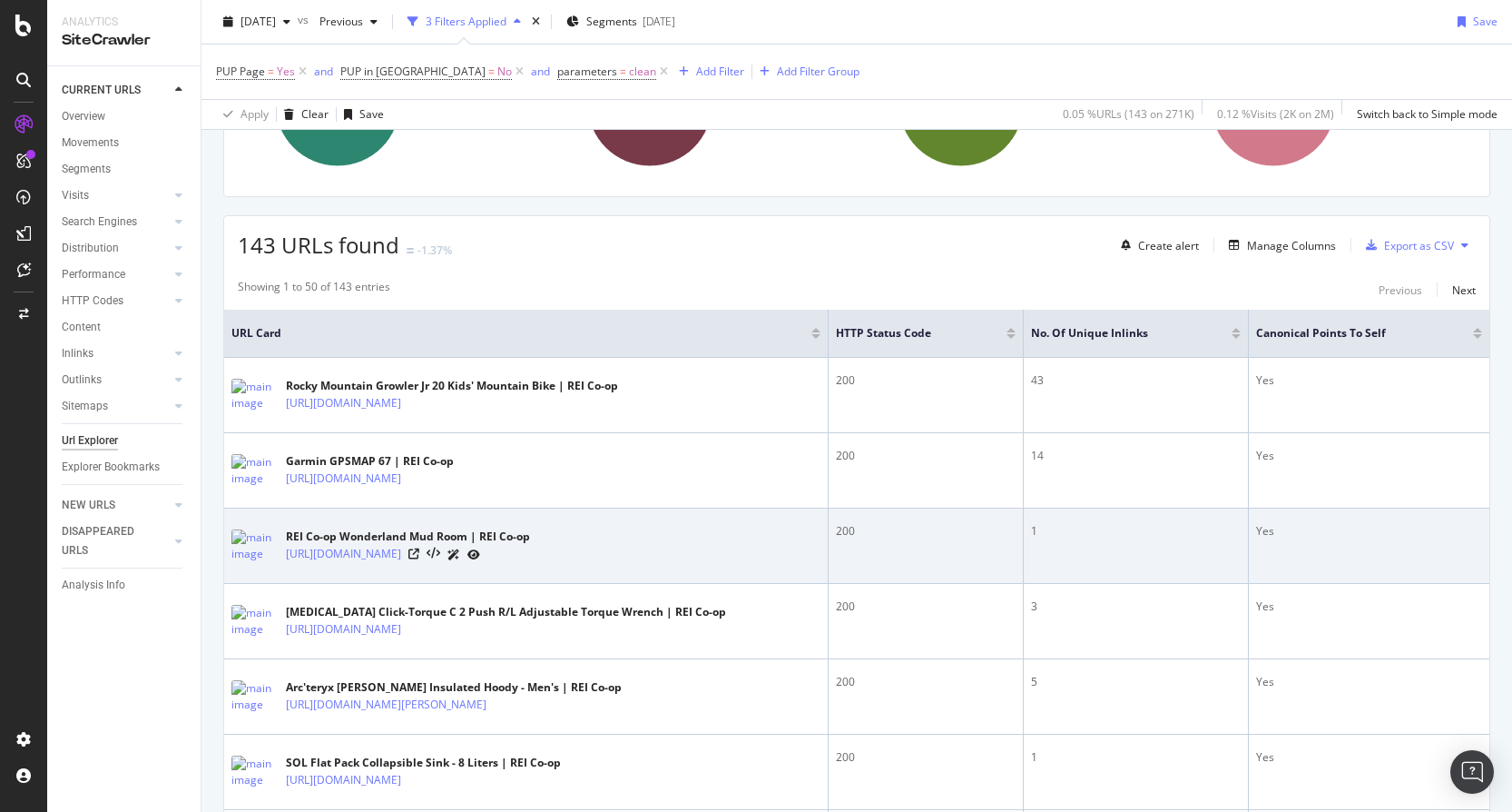
scroll to position [227, 0]
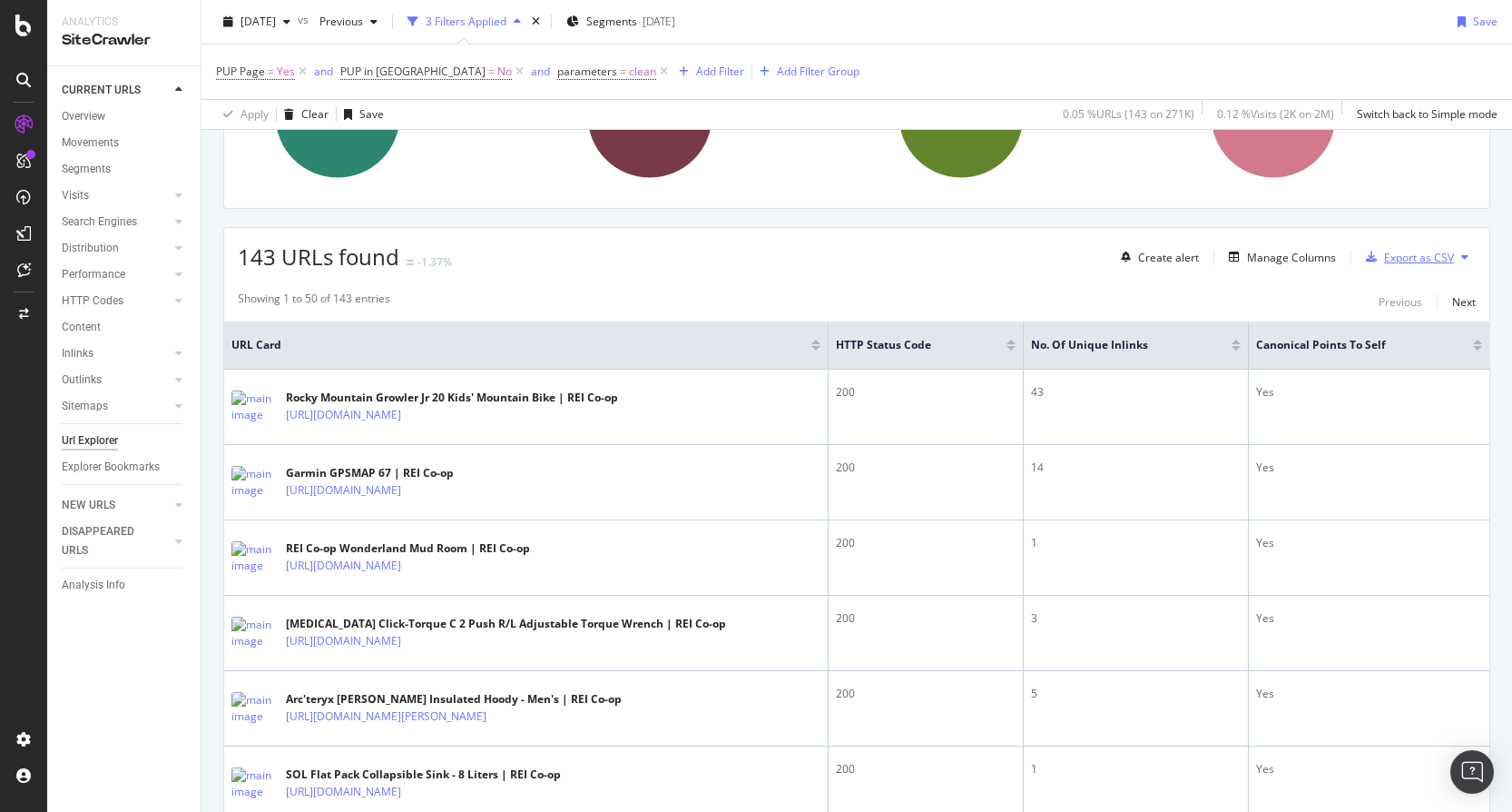
click at [1385, 260] on div "Export as CSV" at bounding box center [1418, 257] width 69 height 16
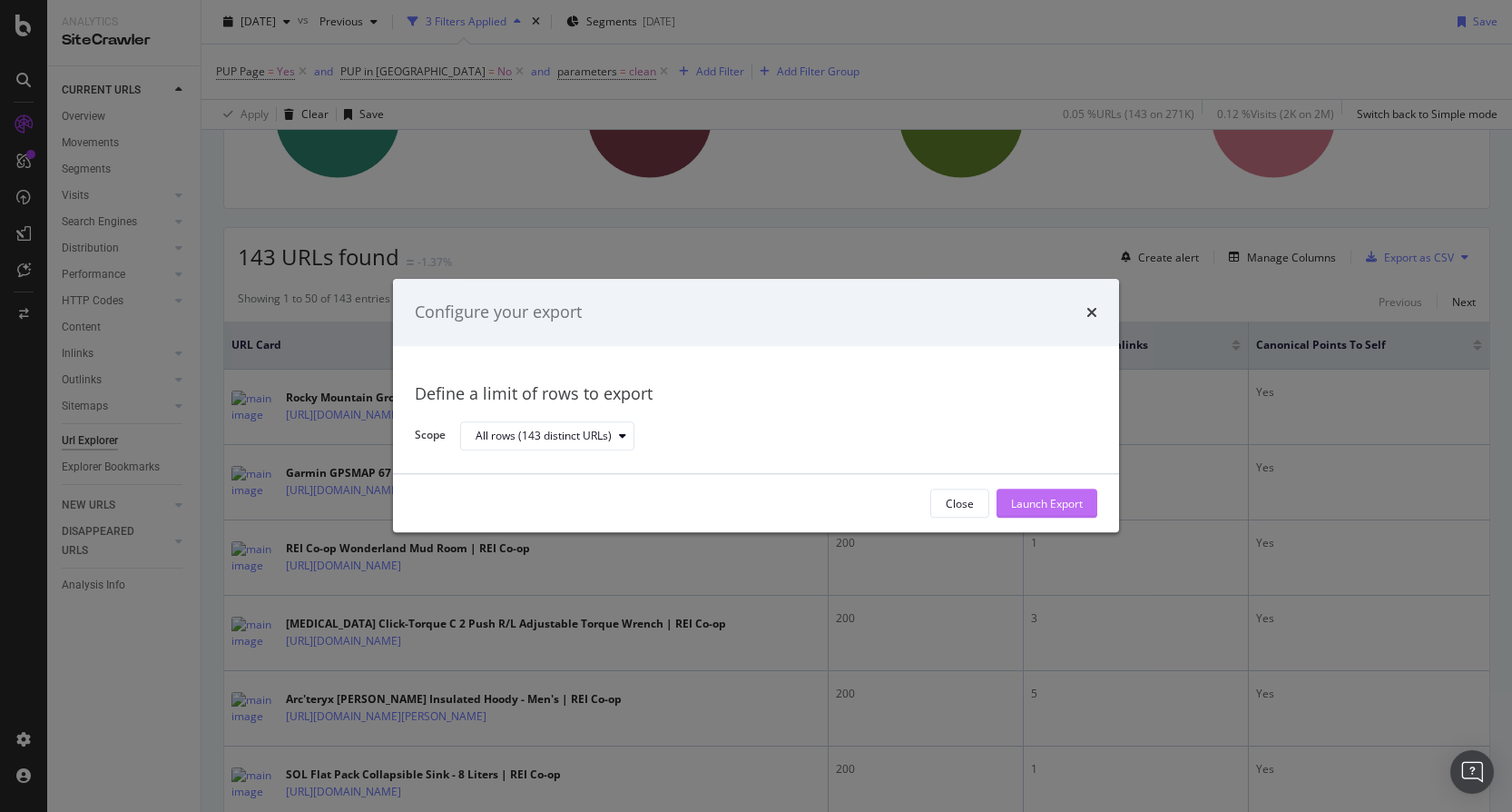
click at [1040, 497] on div "Launch Export" at bounding box center [1046, 503] width 71 height 16
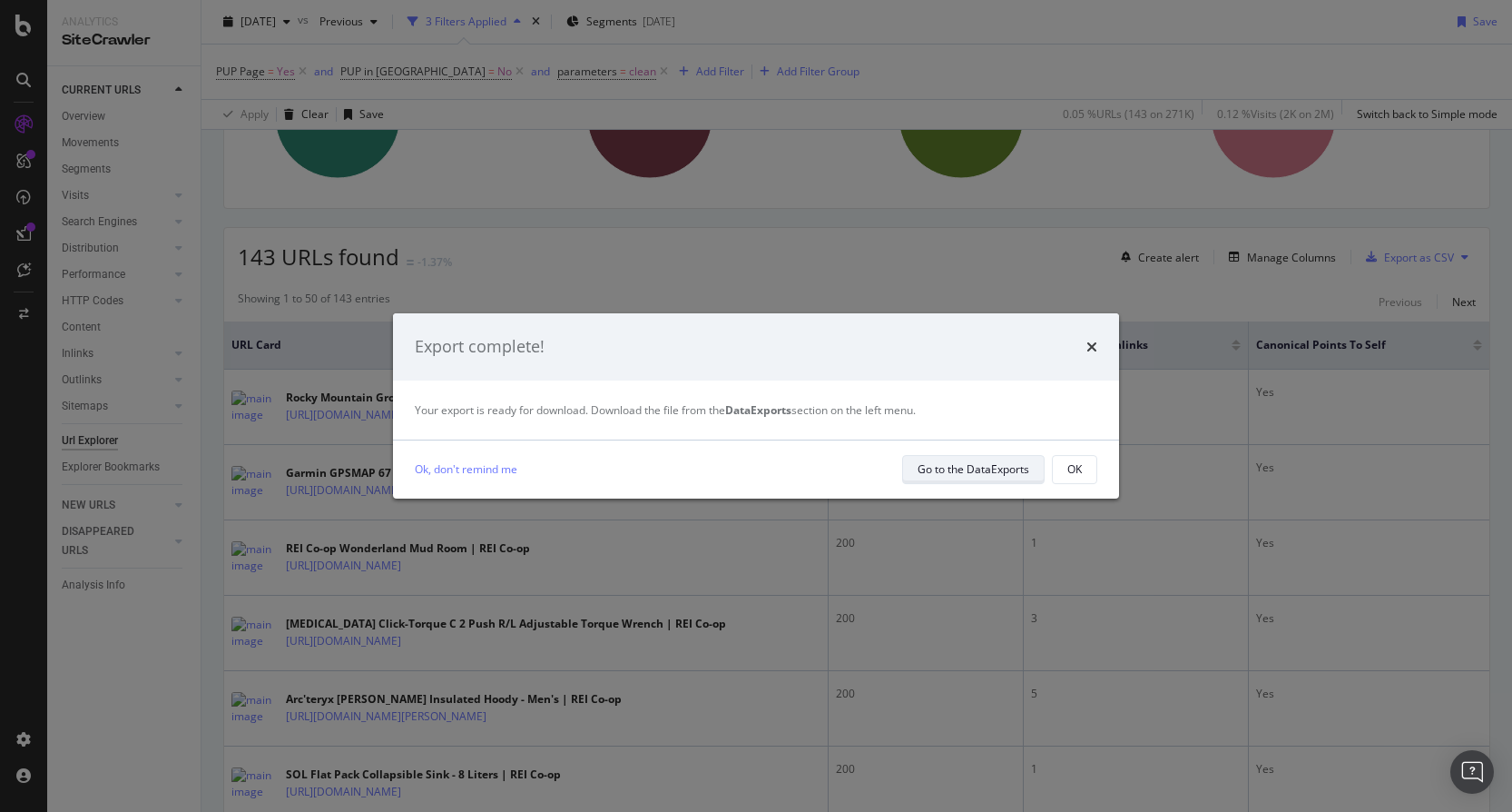
click at [944, 462] on div "Go to the DataExports" at bounding box center [973, 469] width 111 height 16
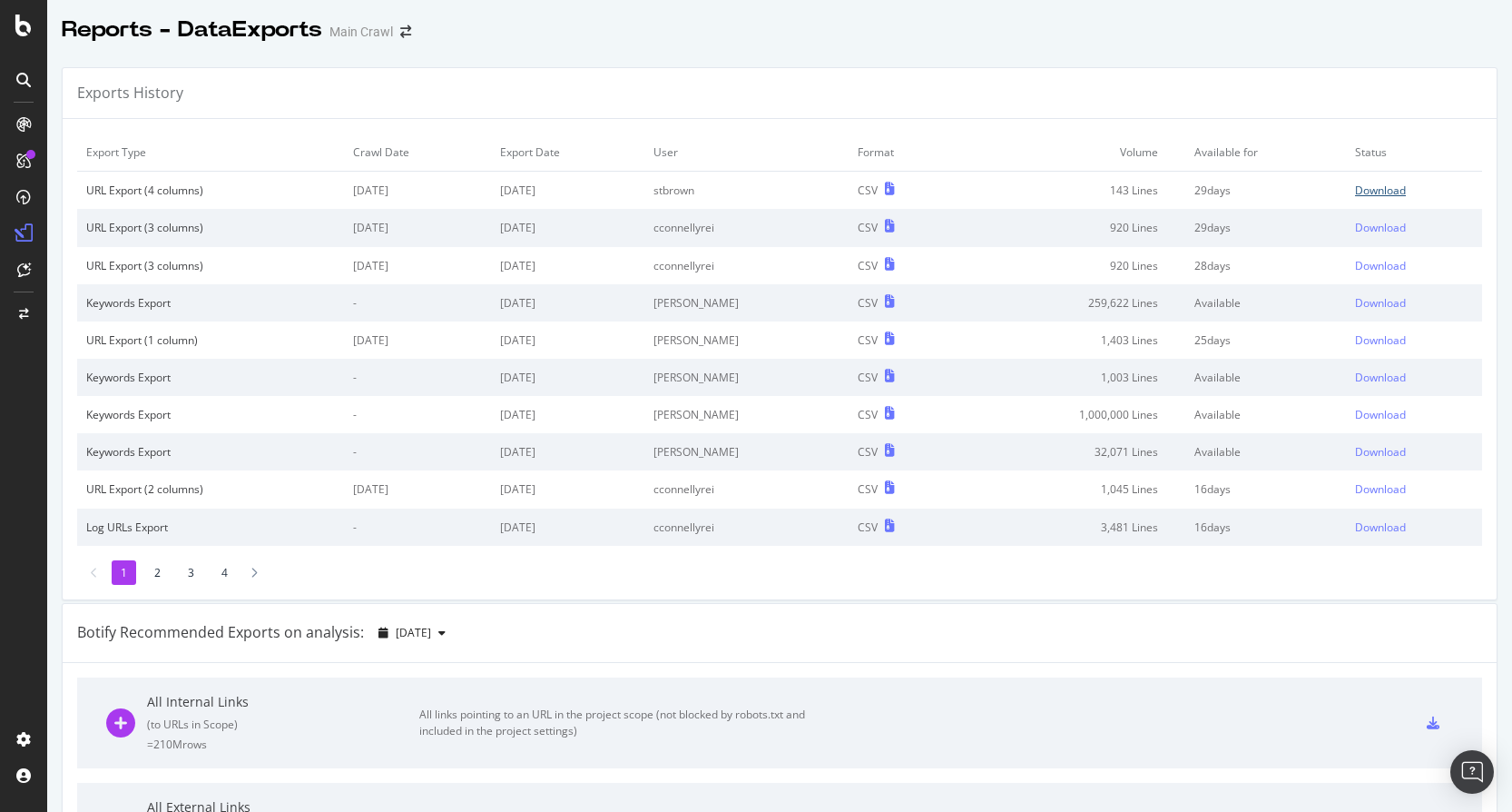
click at [1393, 187] on div "Download" at bounding box center [1380, 190] width 51 height 16
